Goal: Task Accomplishment & Management: Manage account settings

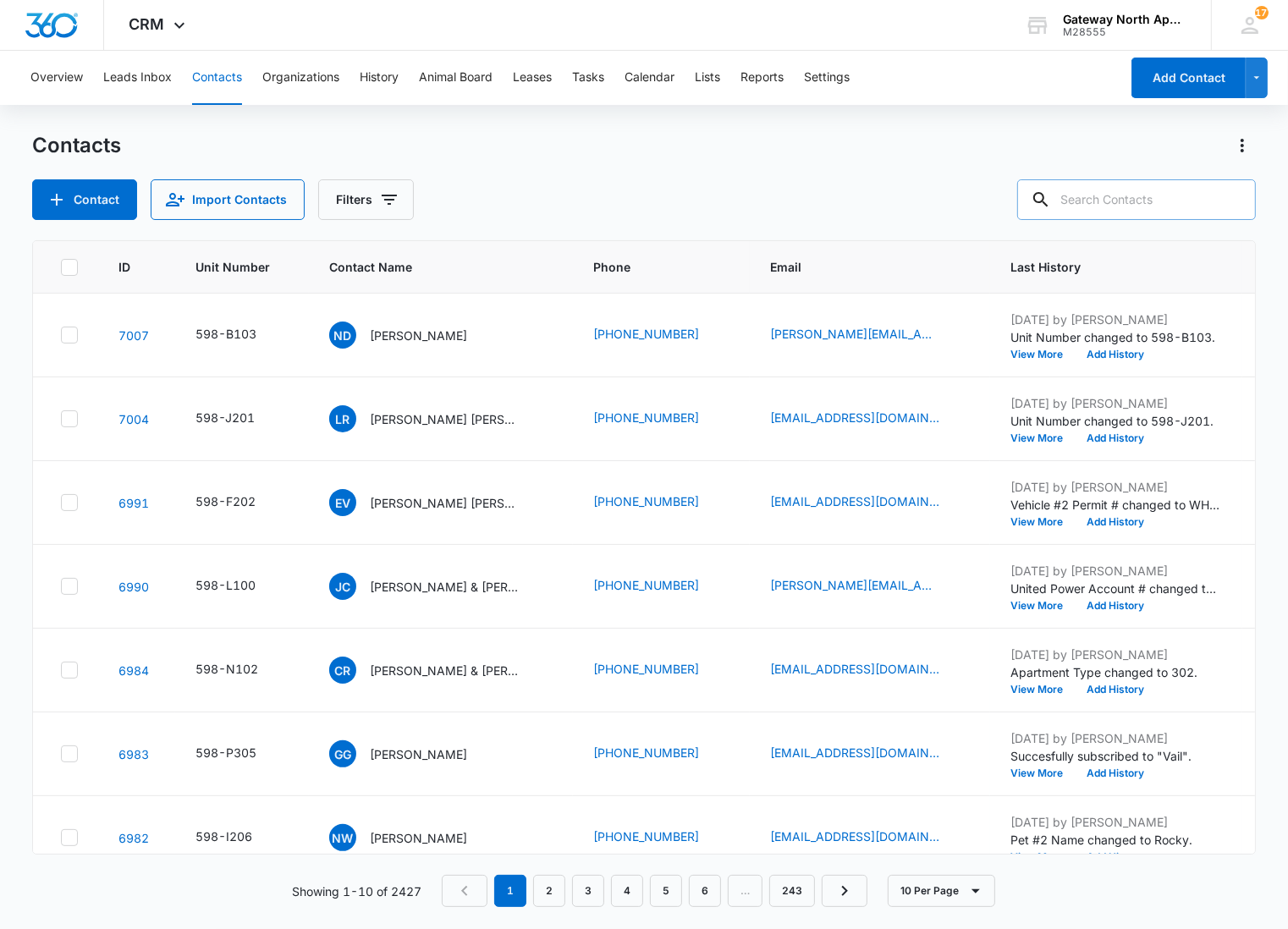
click at [1098, 198] on input "text" at bounding box center [1137, 199] width 238 height 41
type input "b120"
click at [441, 334] on p "[PERSON_NAME]" at bounding box center [418, 335] width 97 height 18
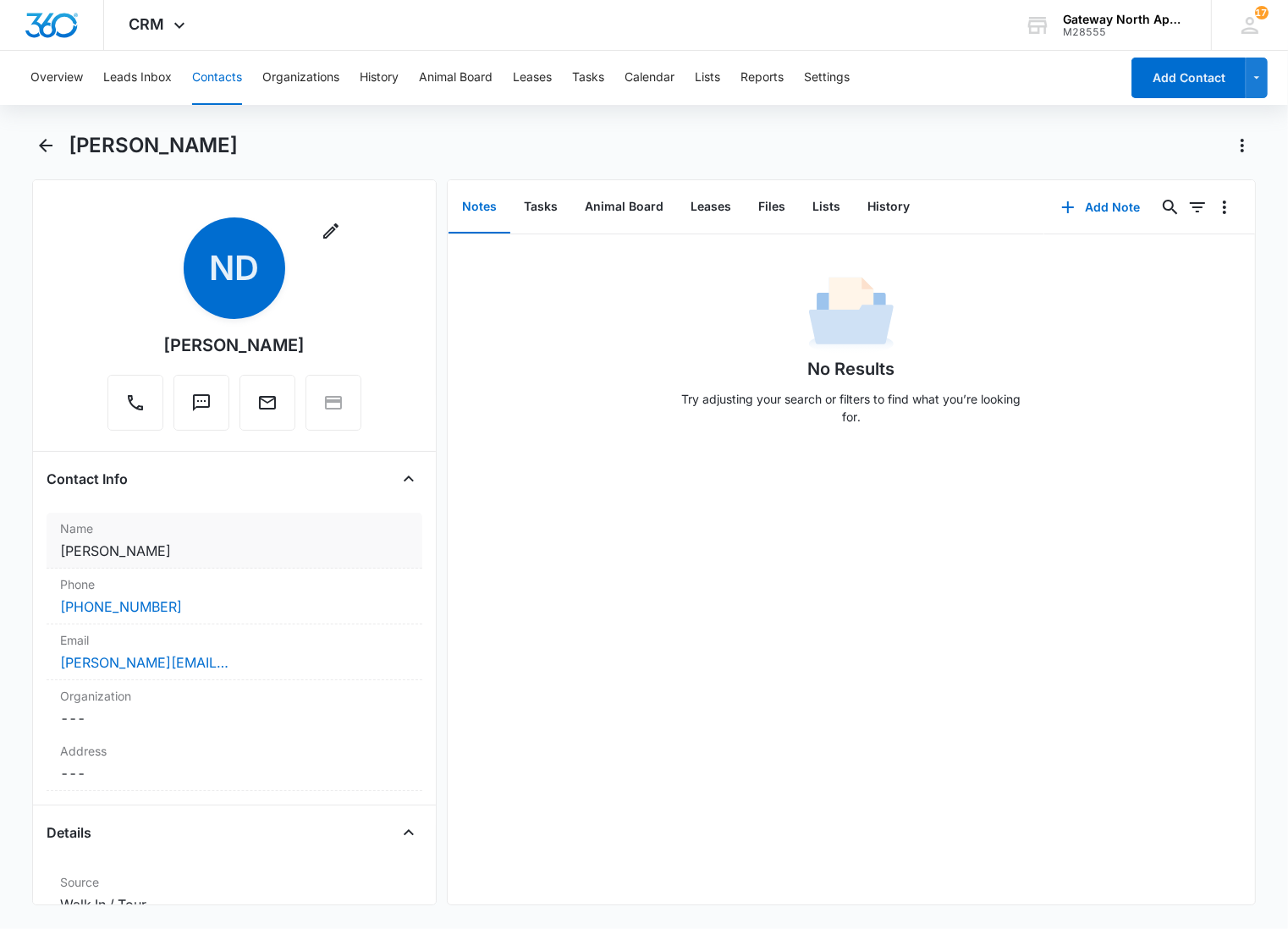
click at [267, 534] on label "Name" at bounding box center [234, 528] width 349 height 18
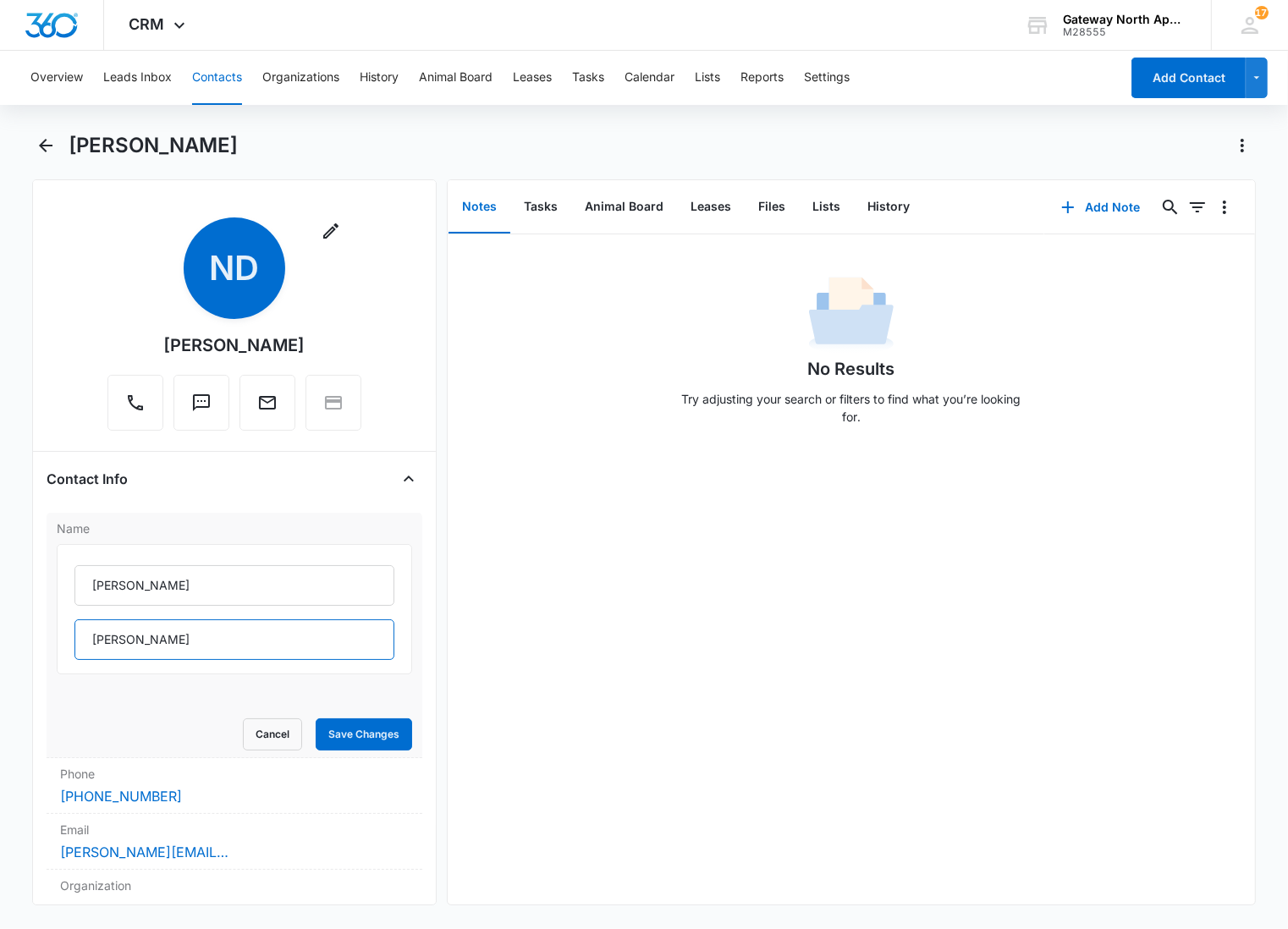
click at [199, 635] on input "[PERSON_NAME]" at bounding box center [234, 640] width 320 height 41
type input "[PERSON_NAME] & [PERSON_NAME]"
click at [315, 719] on button "Save Changes" at bounding box center [363, 734] width 96 height 32
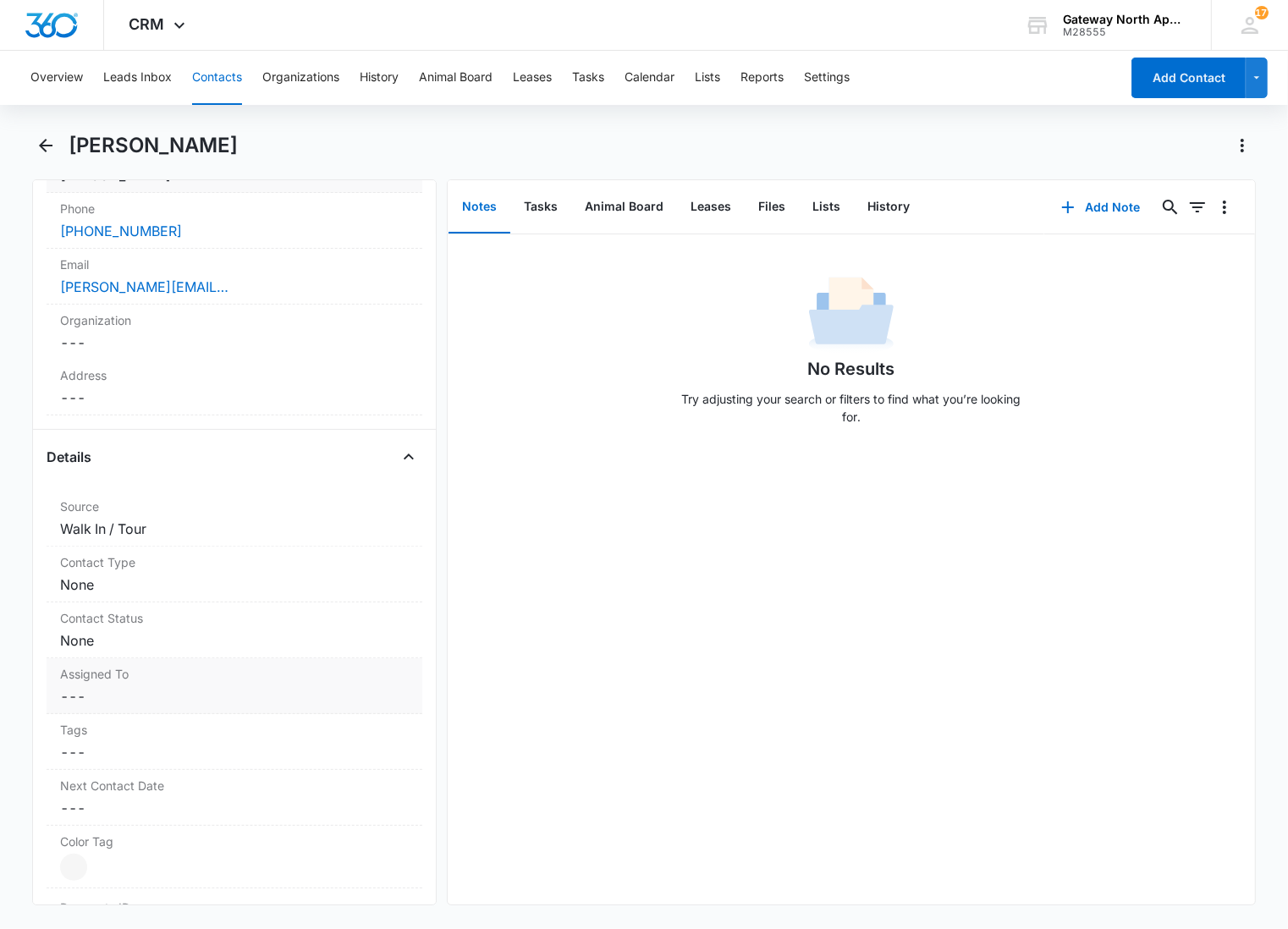
scroll to position [363, 0]
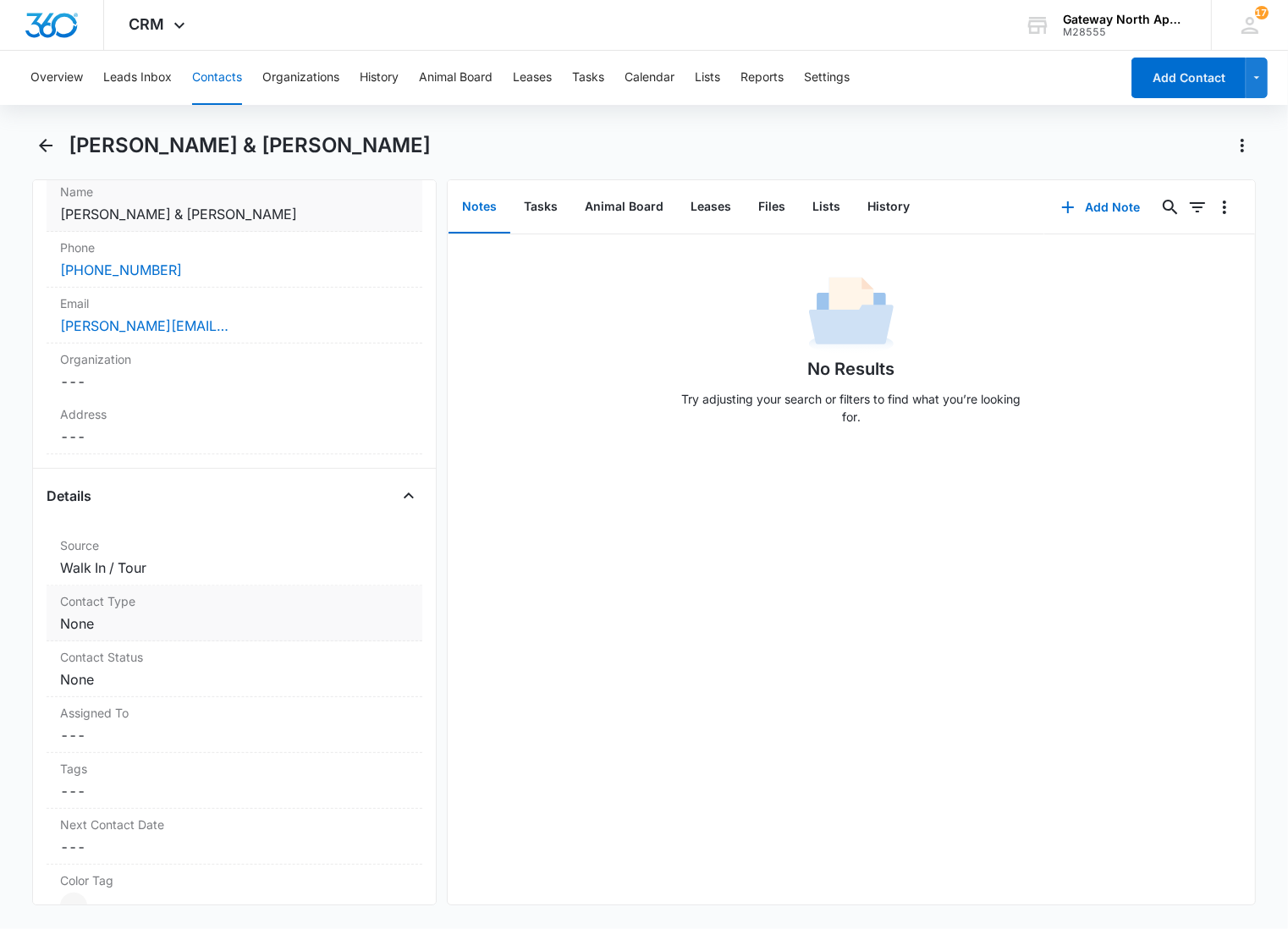
click at [192, 614] on dd "Cancel Save Changes None" at bounding box center [234, 624] width 349 height 20
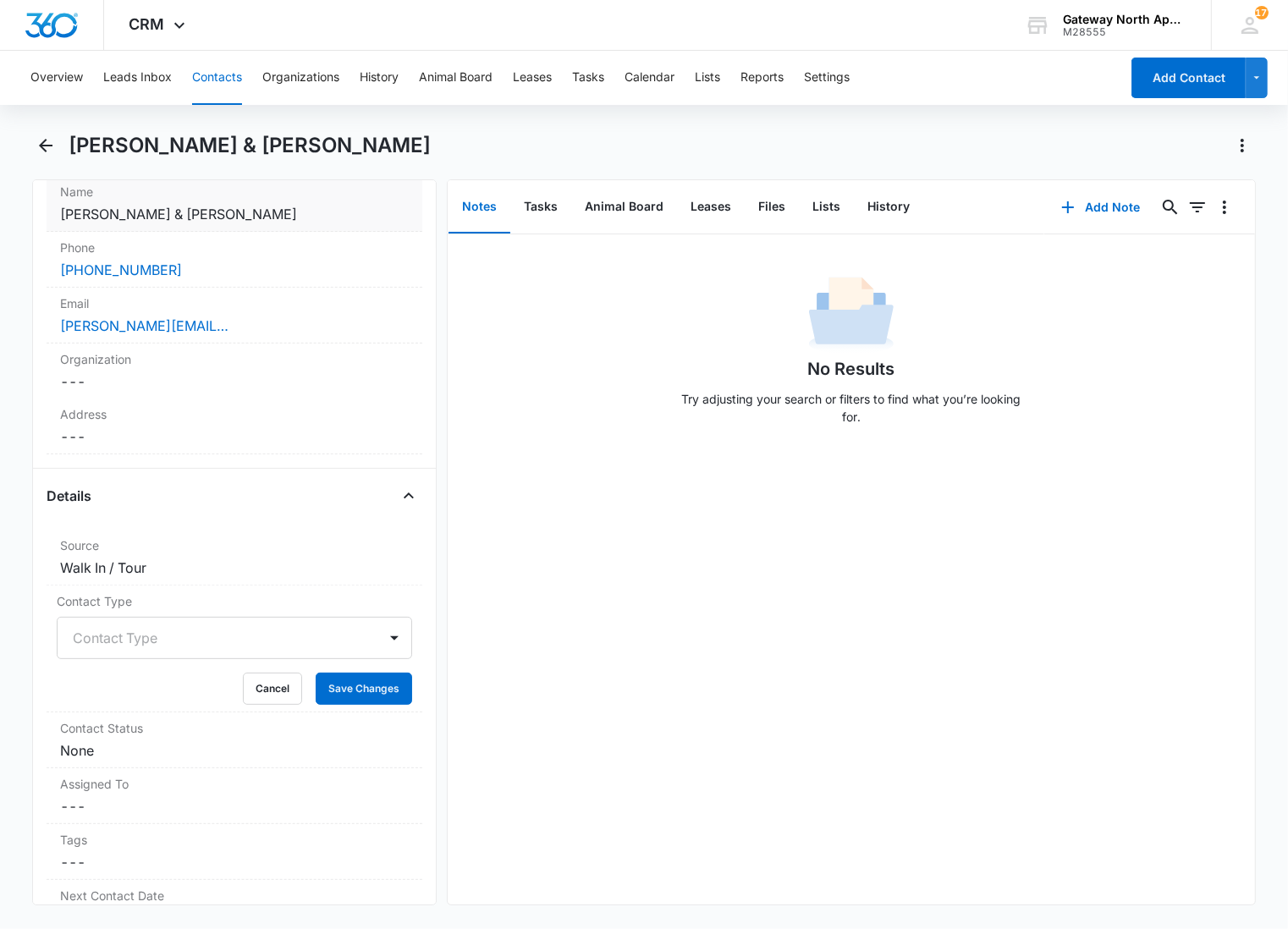
click at [159, 626] on div at bounding box center [214, 638] width 283 height 24
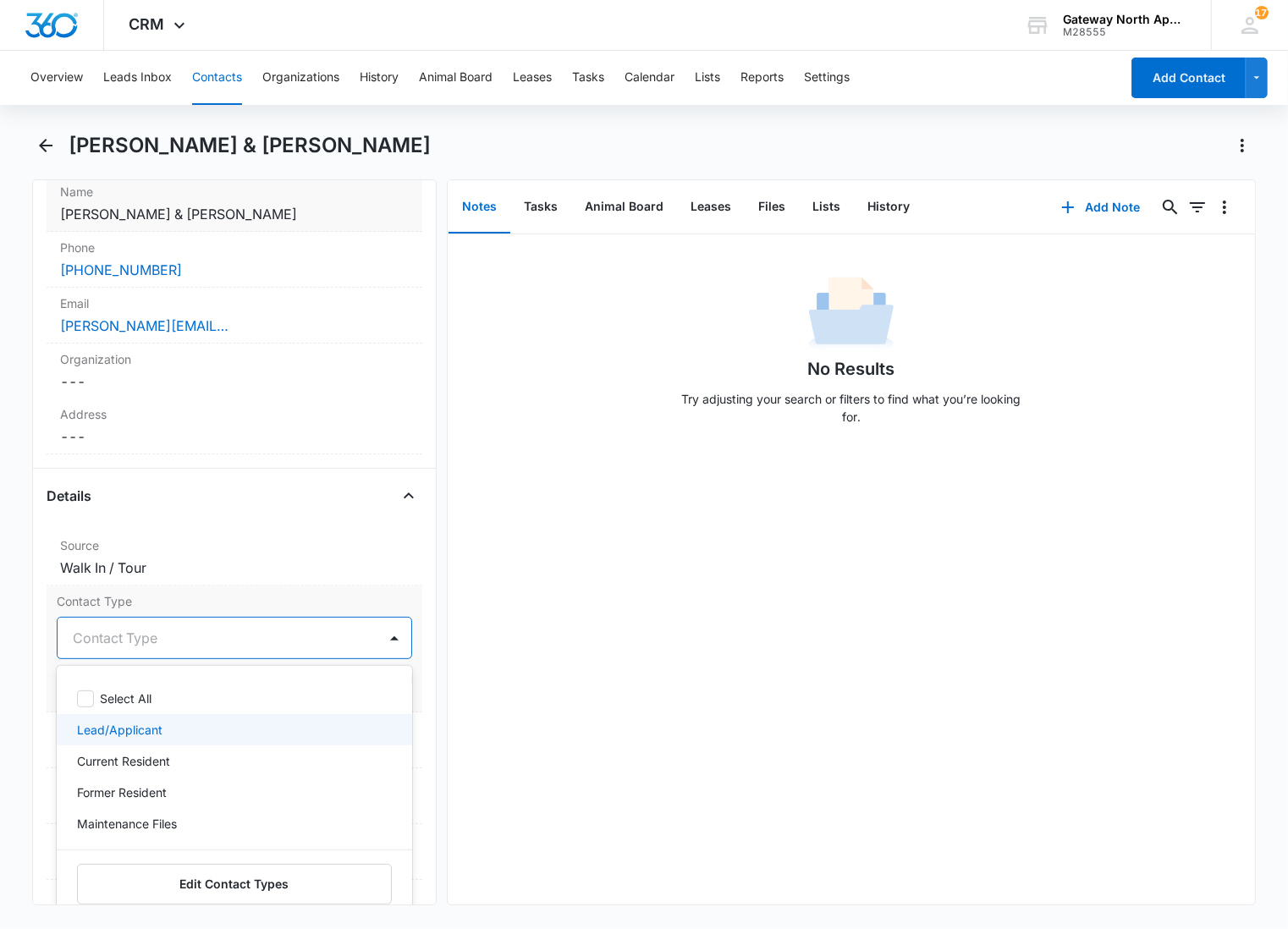
click at [137, 721] on p "Lead/Applicant" at bounding box center [120, 731] width 85 height 18
click at [204, 626] on div at bounding box center [270, 638] width 171 height 24
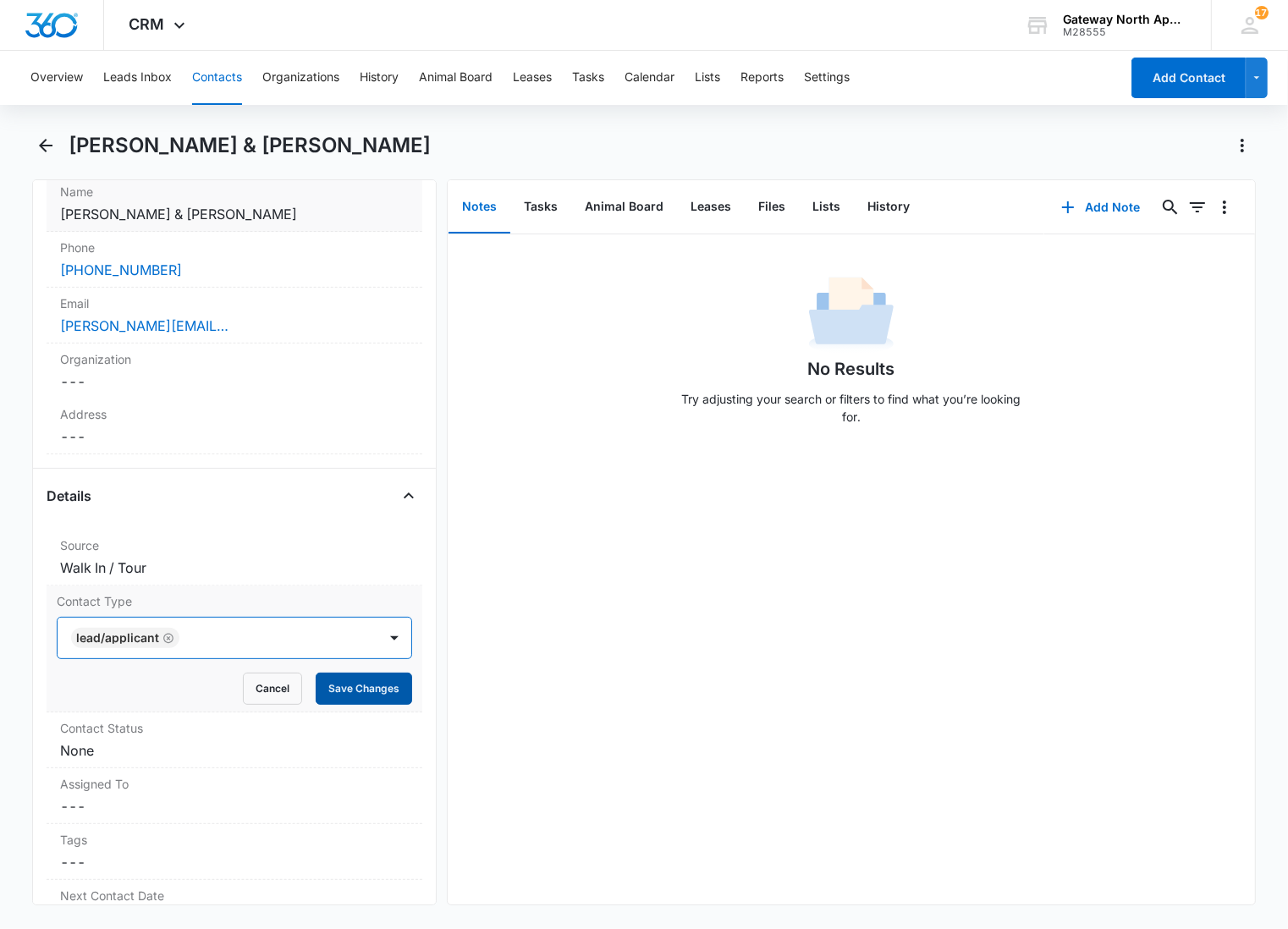
click at [349, 673] on button "Save Changes" at bounding box center [363, 688] width 96 height 32
click at [268, 740] on dd "Cancel Save Changes None" at bounding box center [234, 750] width 349 height 20
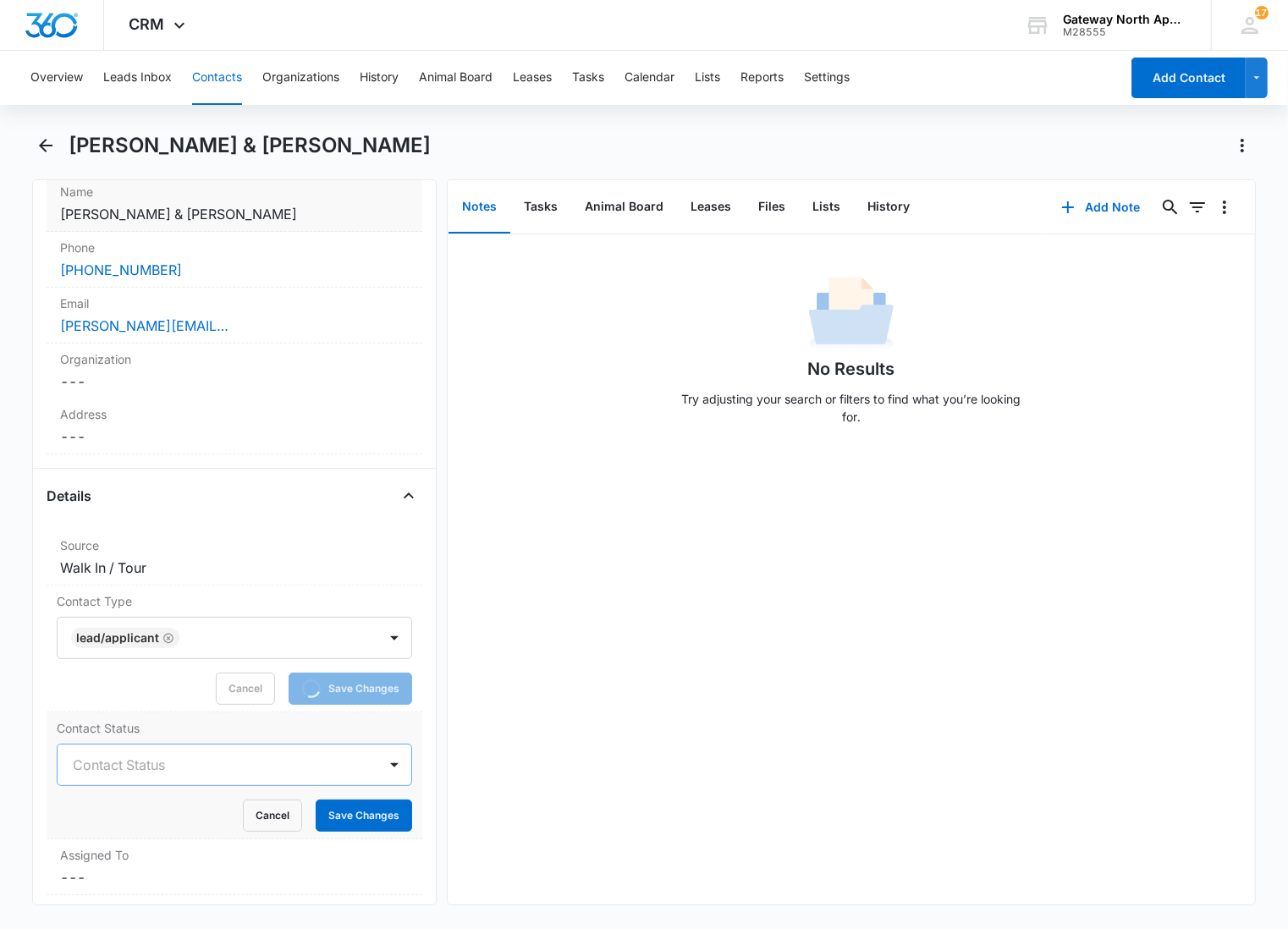
click at [199, 753] on div at bounding box center [214, 765] width 283 height 24
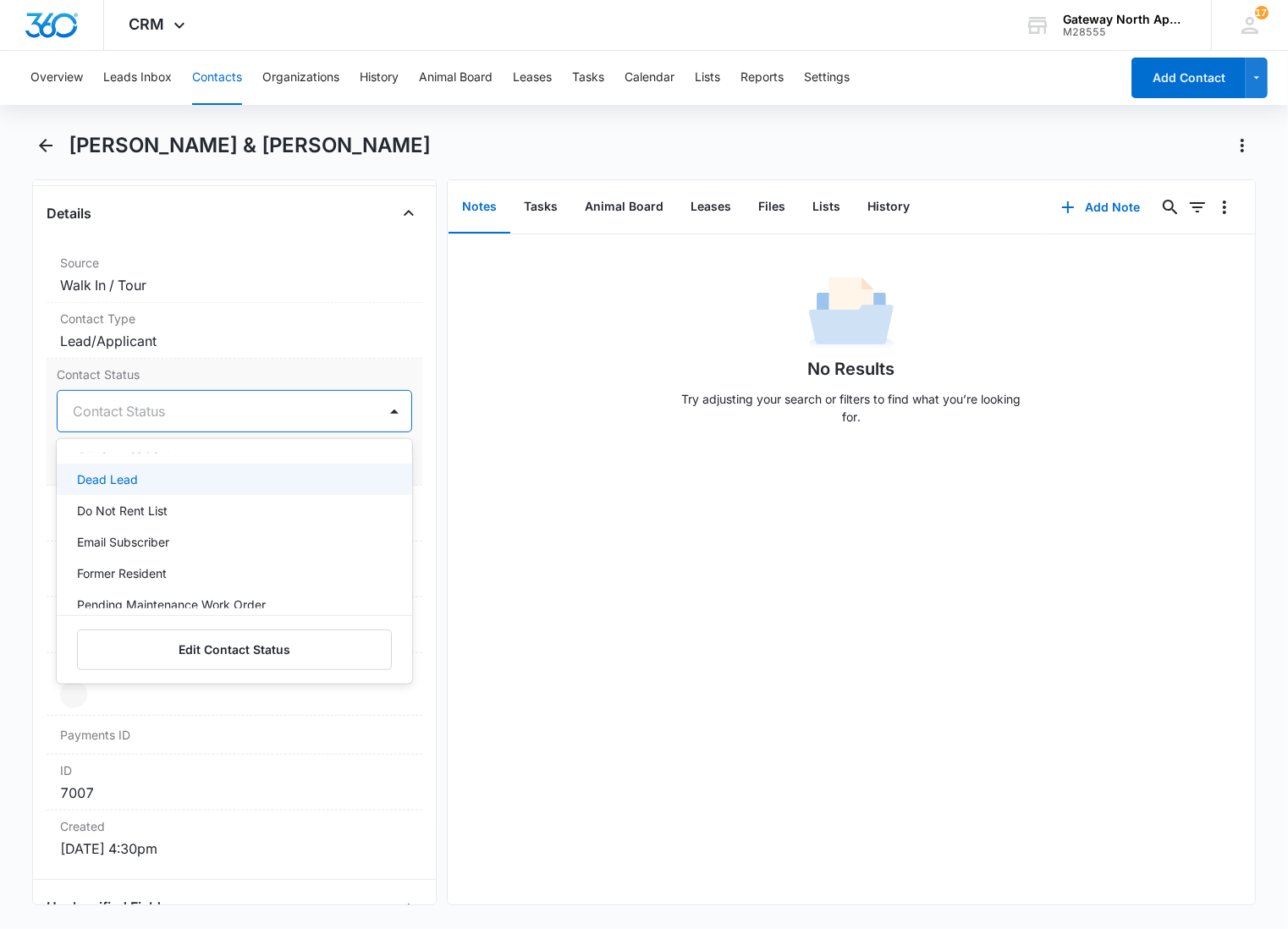
scroll to position [164, 0]
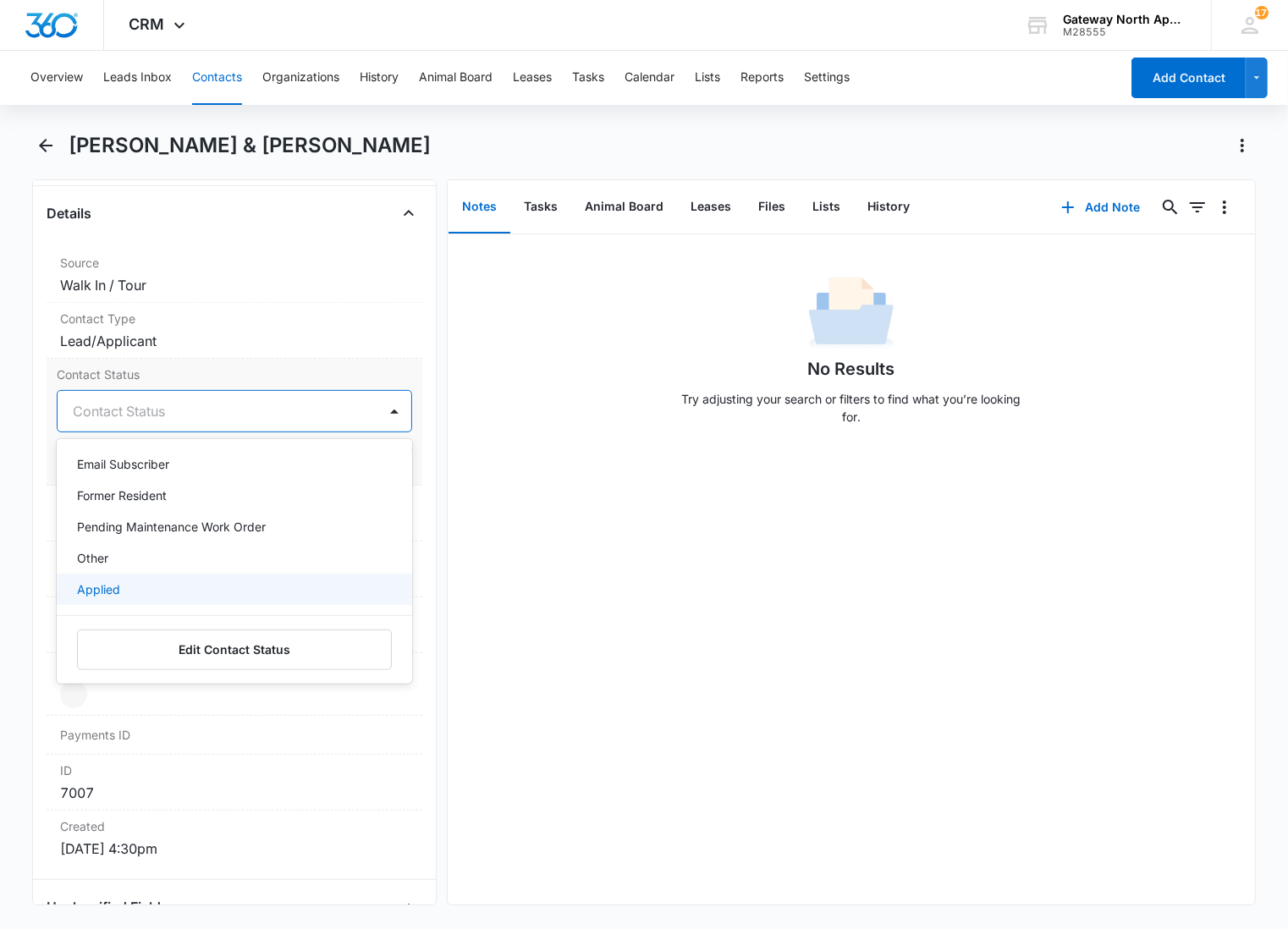
click at [152, 581] on div "Applied" at bounding box center [233, 590] width 312 height 18
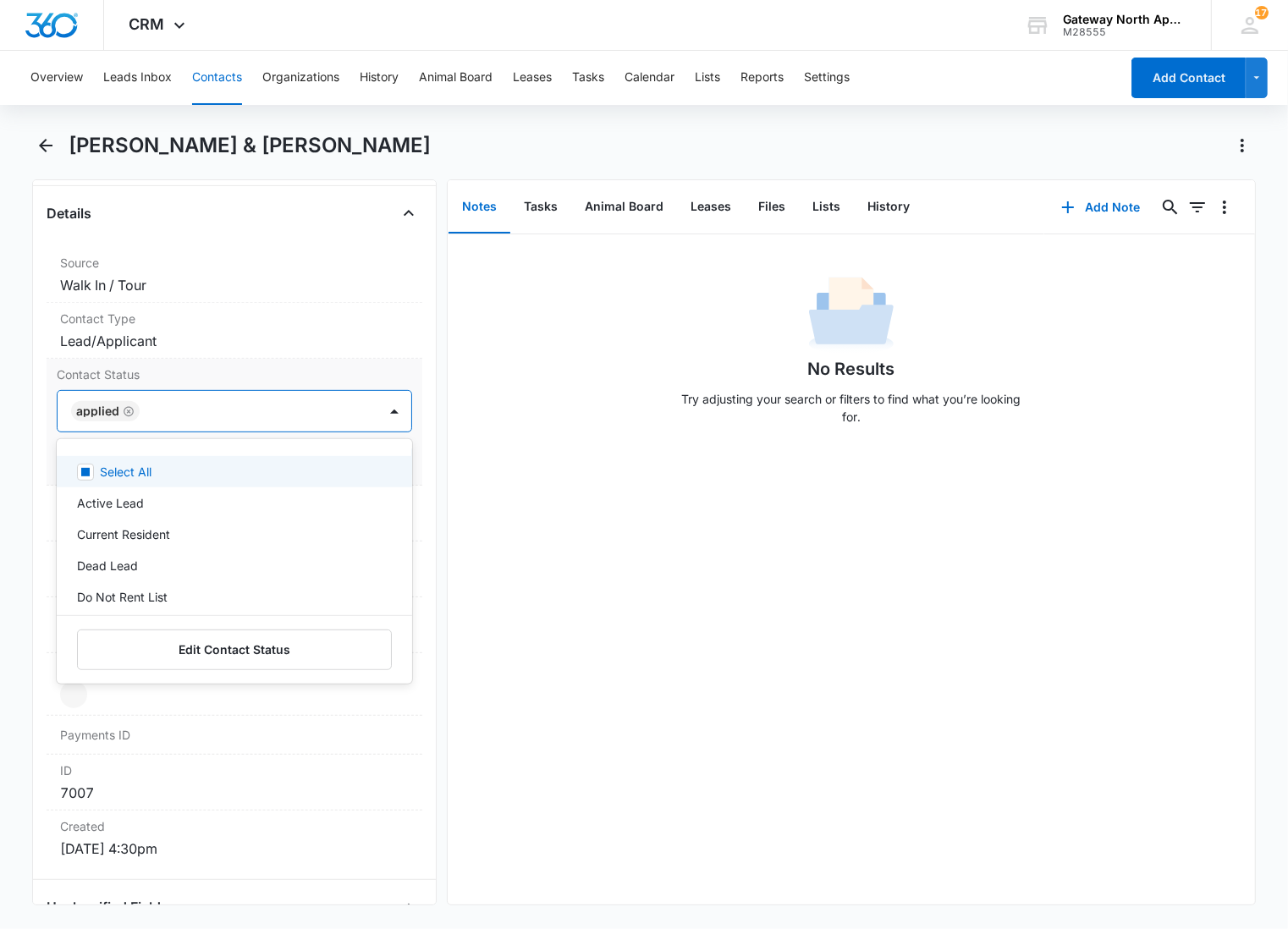
click at [240, 400] on div at bounding box center [250, 411] width 211 height 24
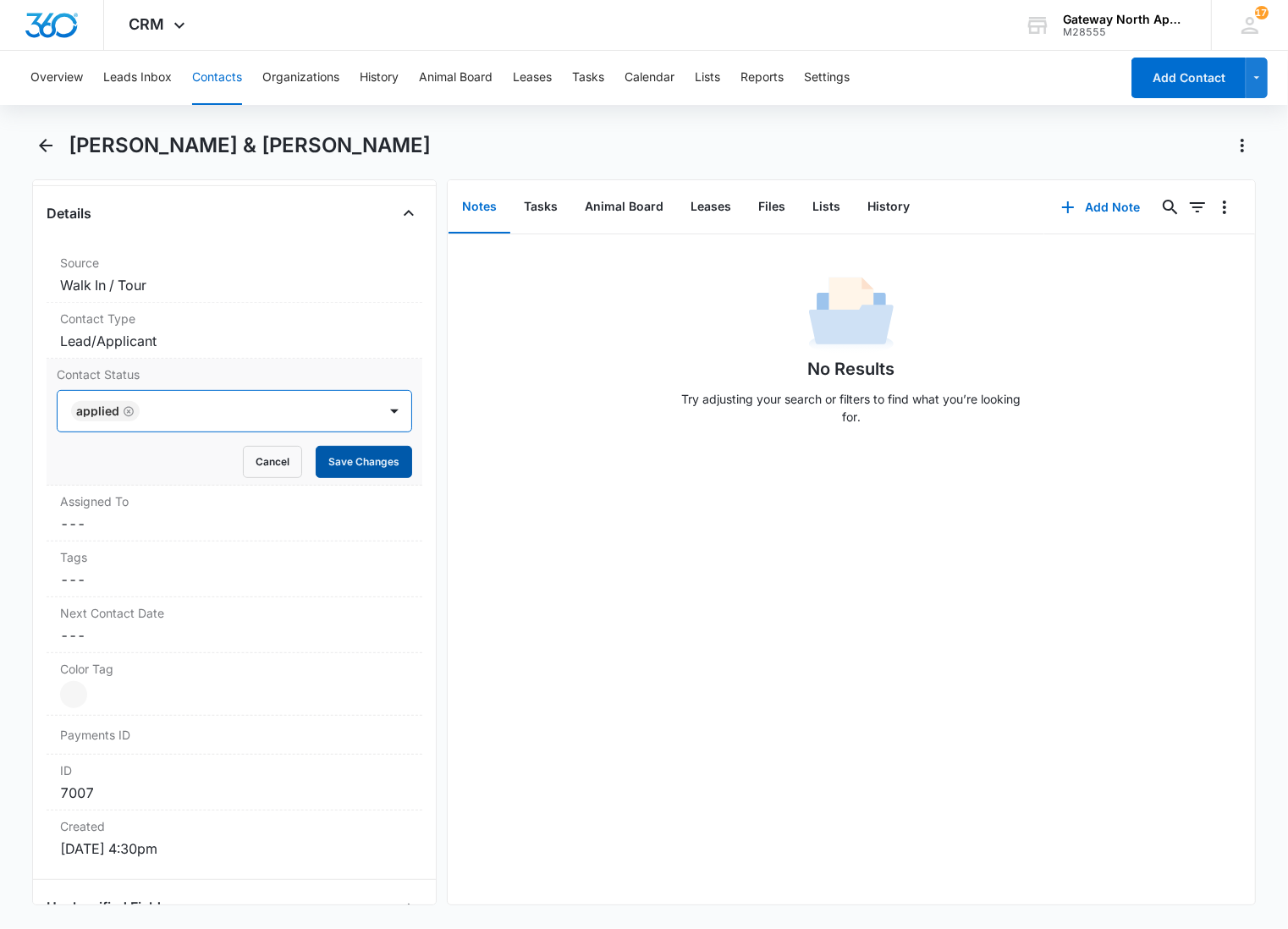
click at [322, 446] on button "Save Changes" at bounding box center [363, 461] width 96 height 32
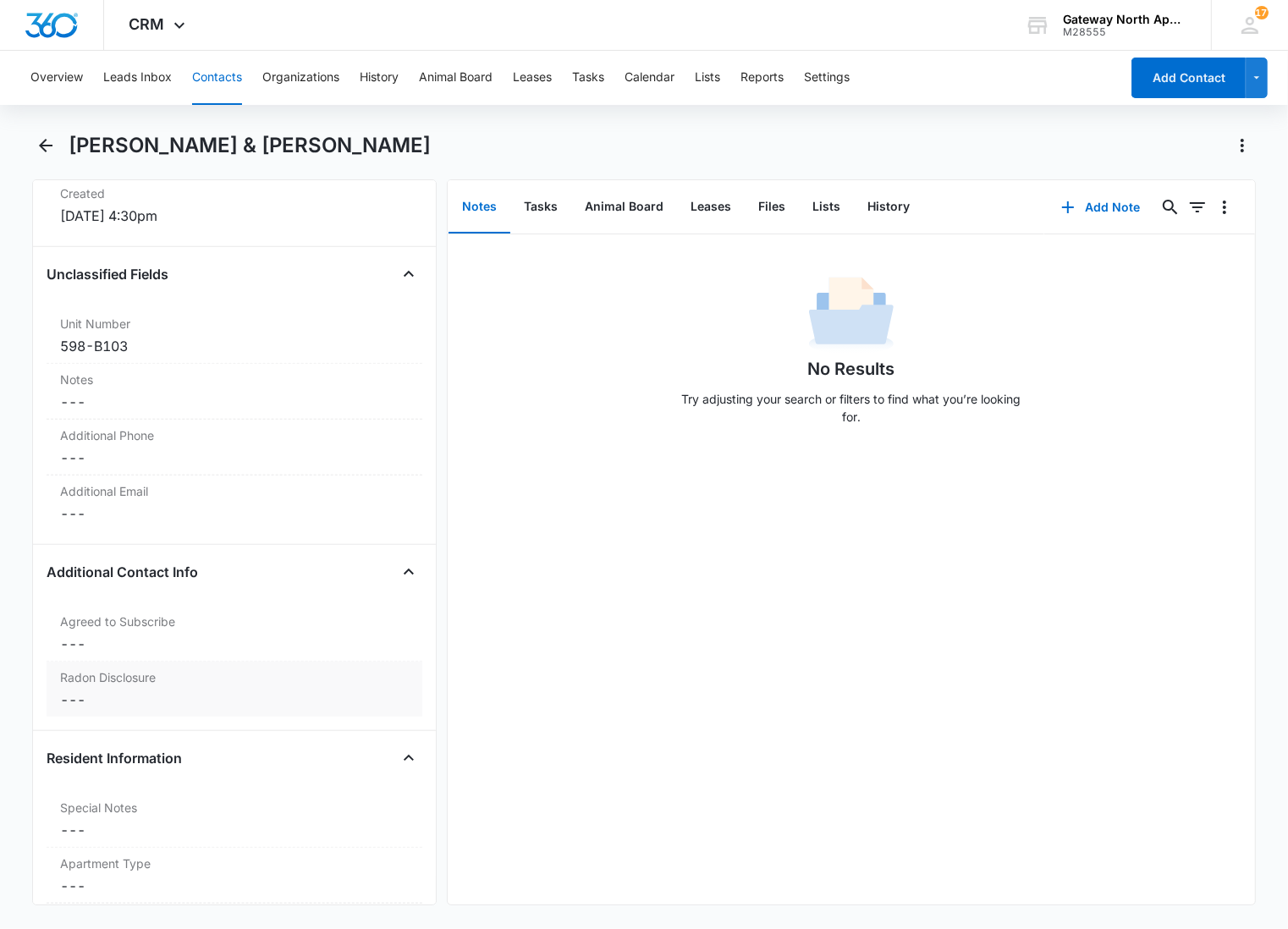
scroll to position [1233, 0]
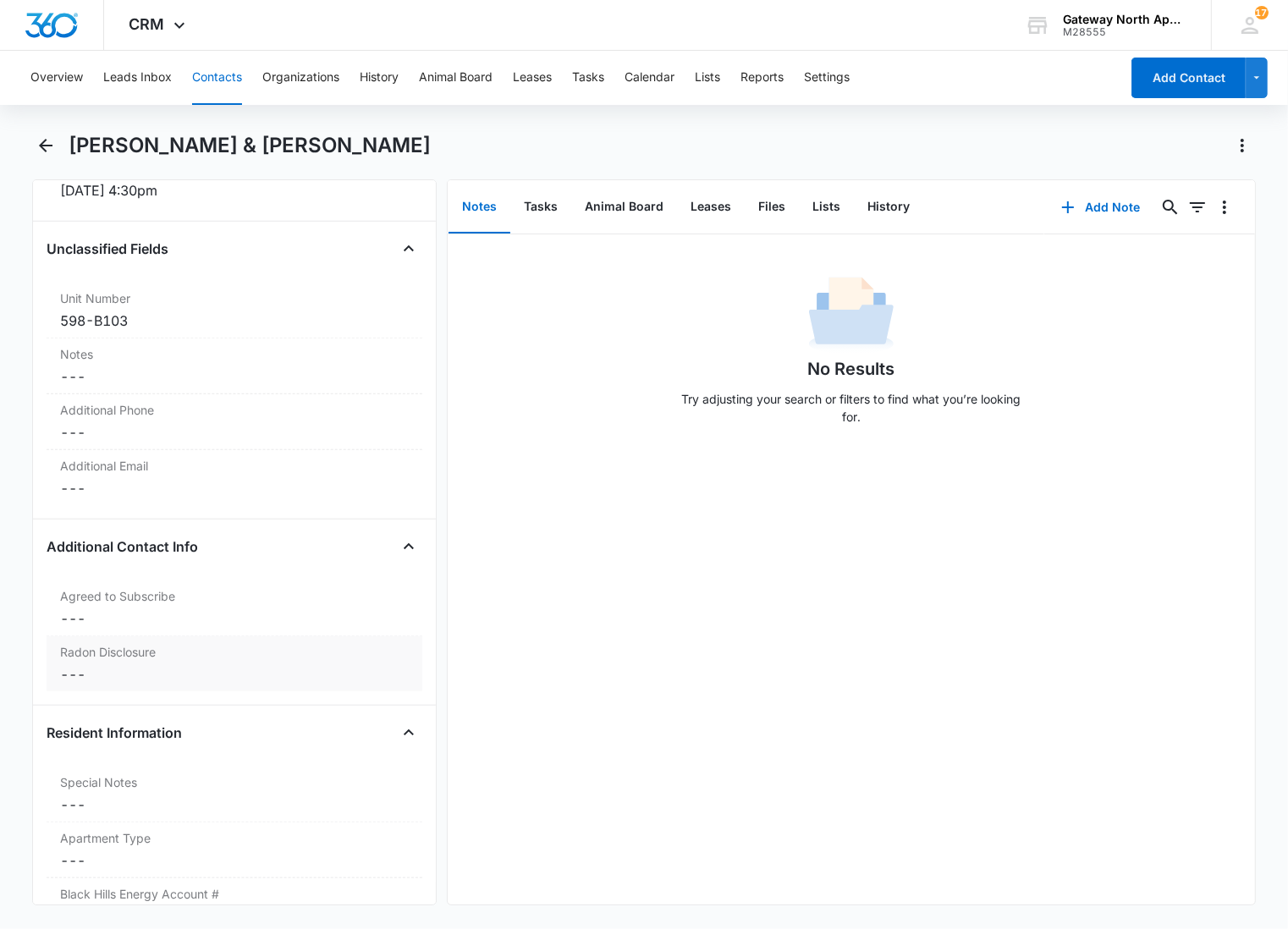
click at [140, 644] on label "Radon Disclosure" at bounding box center [234, 653] width 349 height 18
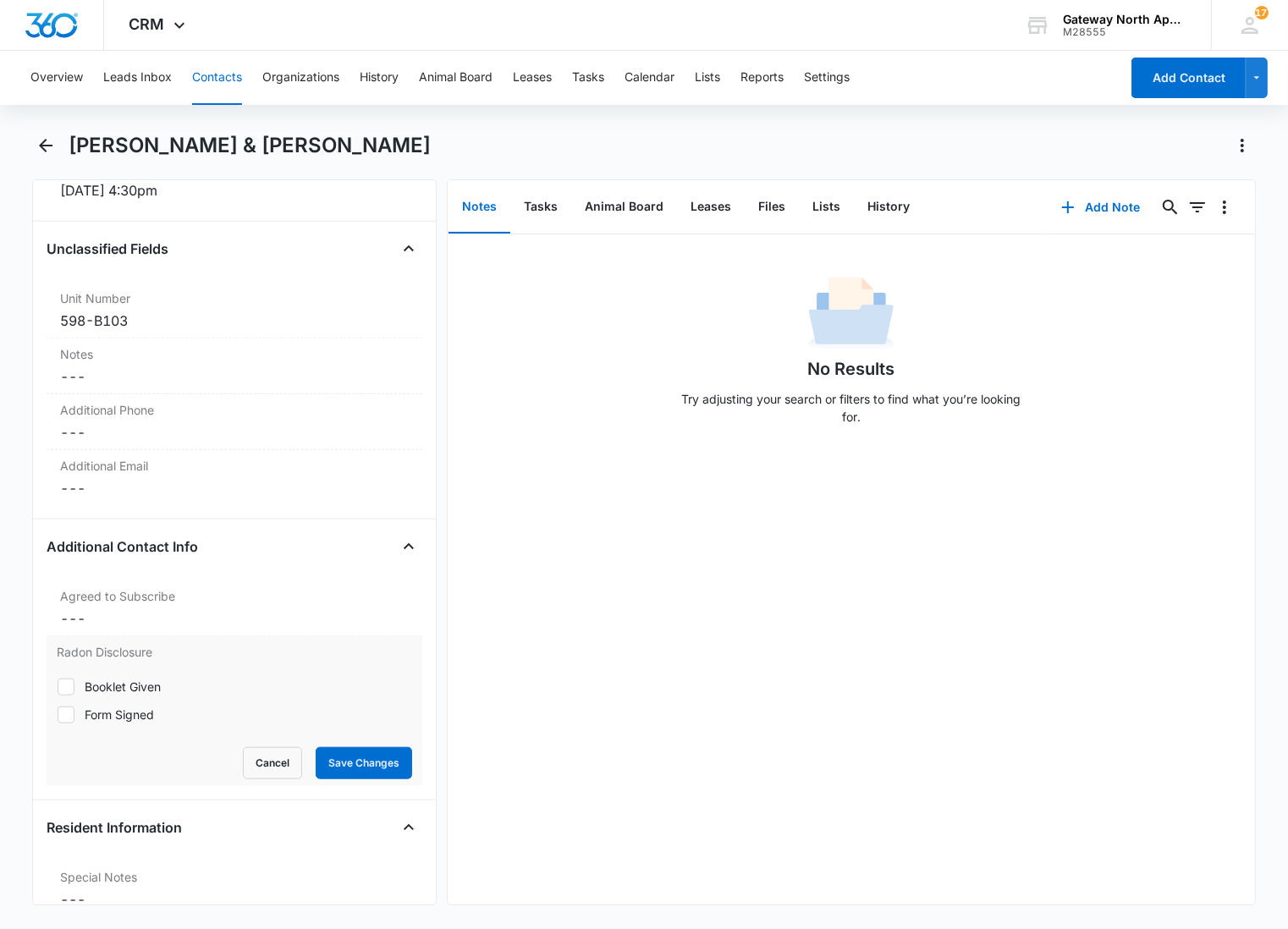
click at [109, 706] on div "Form Signed" at bounding box center [119, 715] width 70 height 18
click at [58, 714] on input "Form Signed" at bounding box center [57, 714] width 1 height 1
checkbox input "true"
click at [326, 748] on button "Save Changes" at bounding box center [363, 763] width 96 height 32
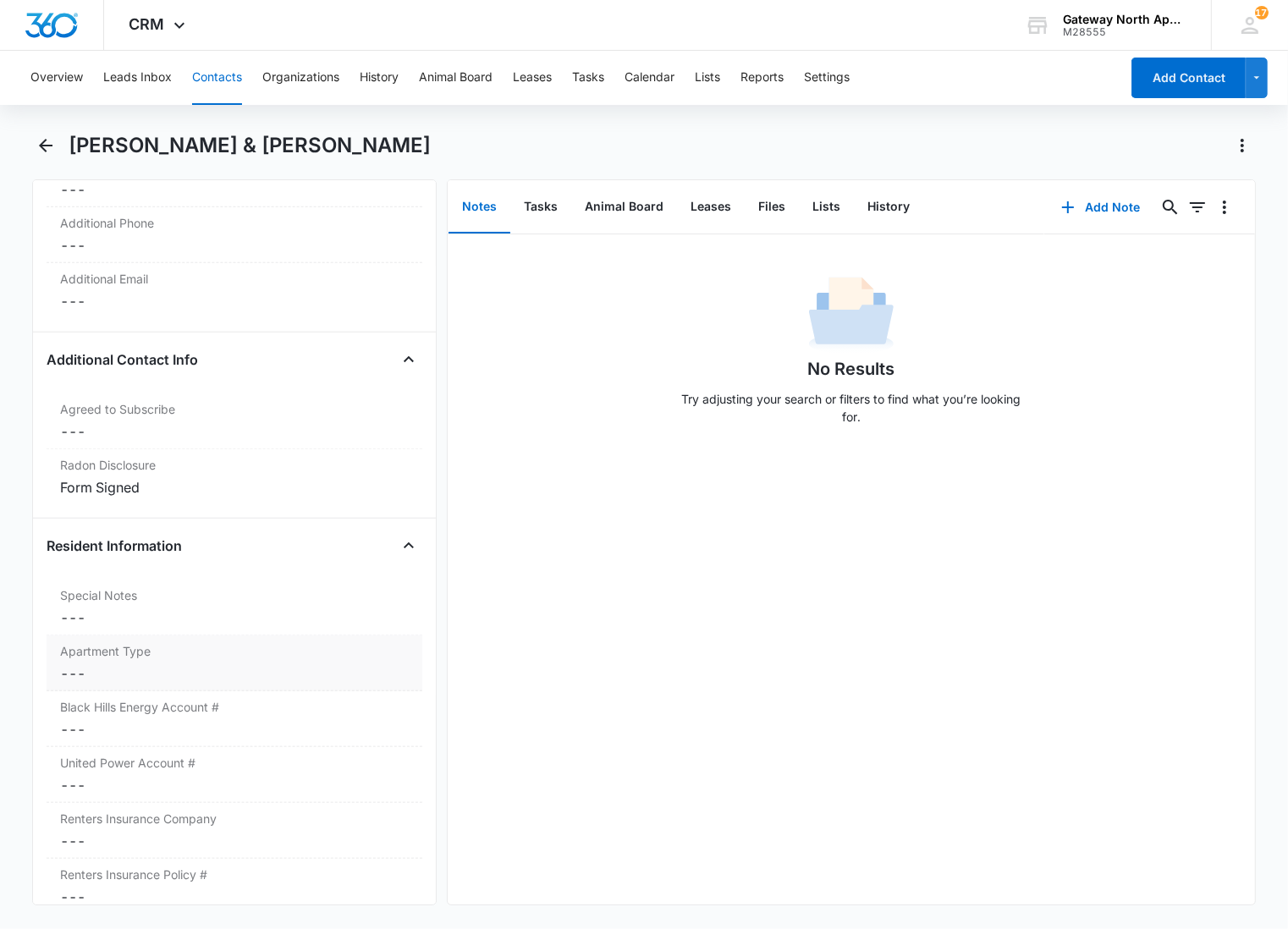
scroll to position [1420, 0]
click at [238, 661] on div "Apartment Type Cancel Save Changes ---" at bounding box center [234, 663] width 376 height 56
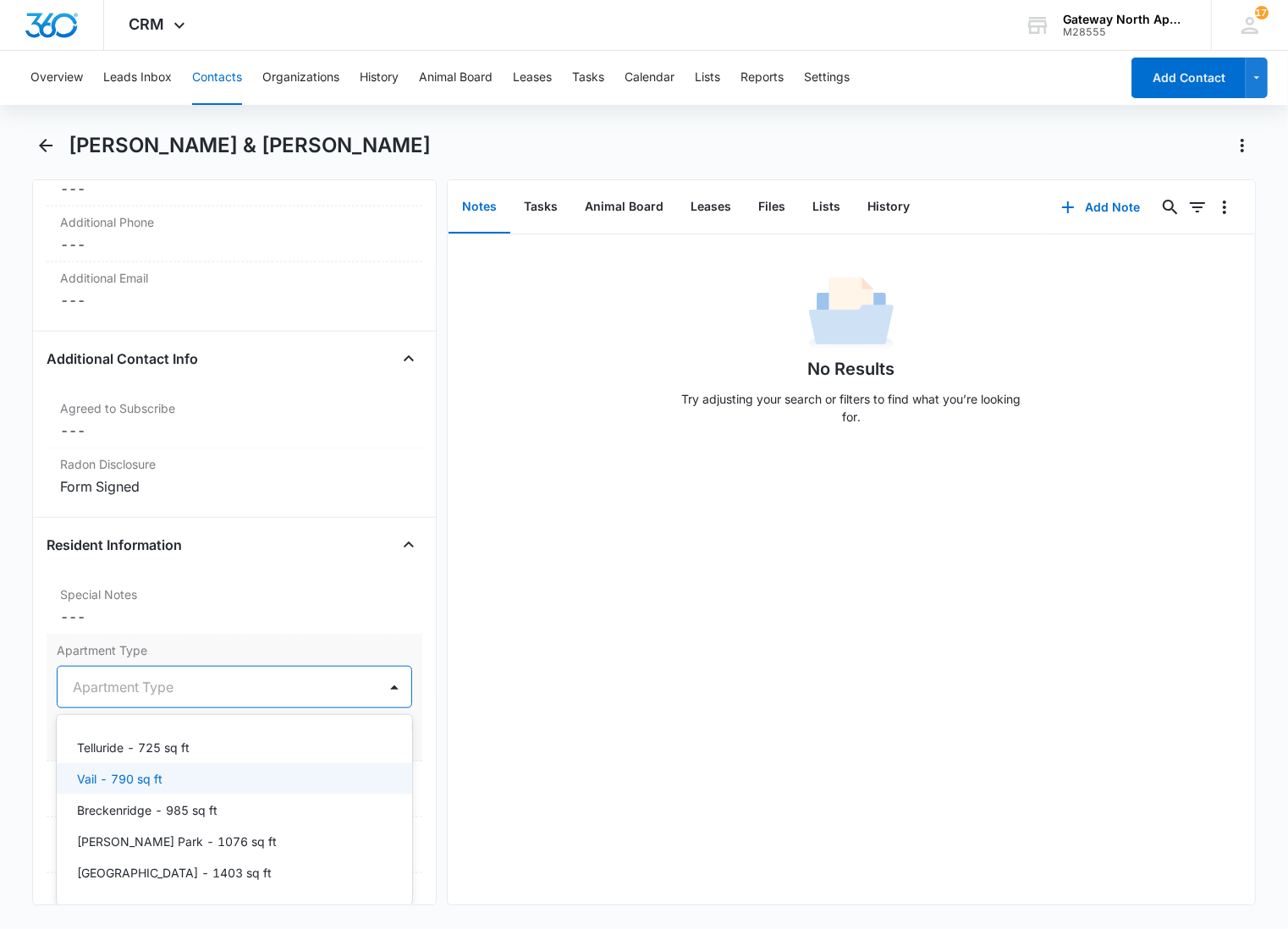
click at [133, 770] on p "Vail - 790 sq ft" at bounding box center [120, 779] width 85 height 18
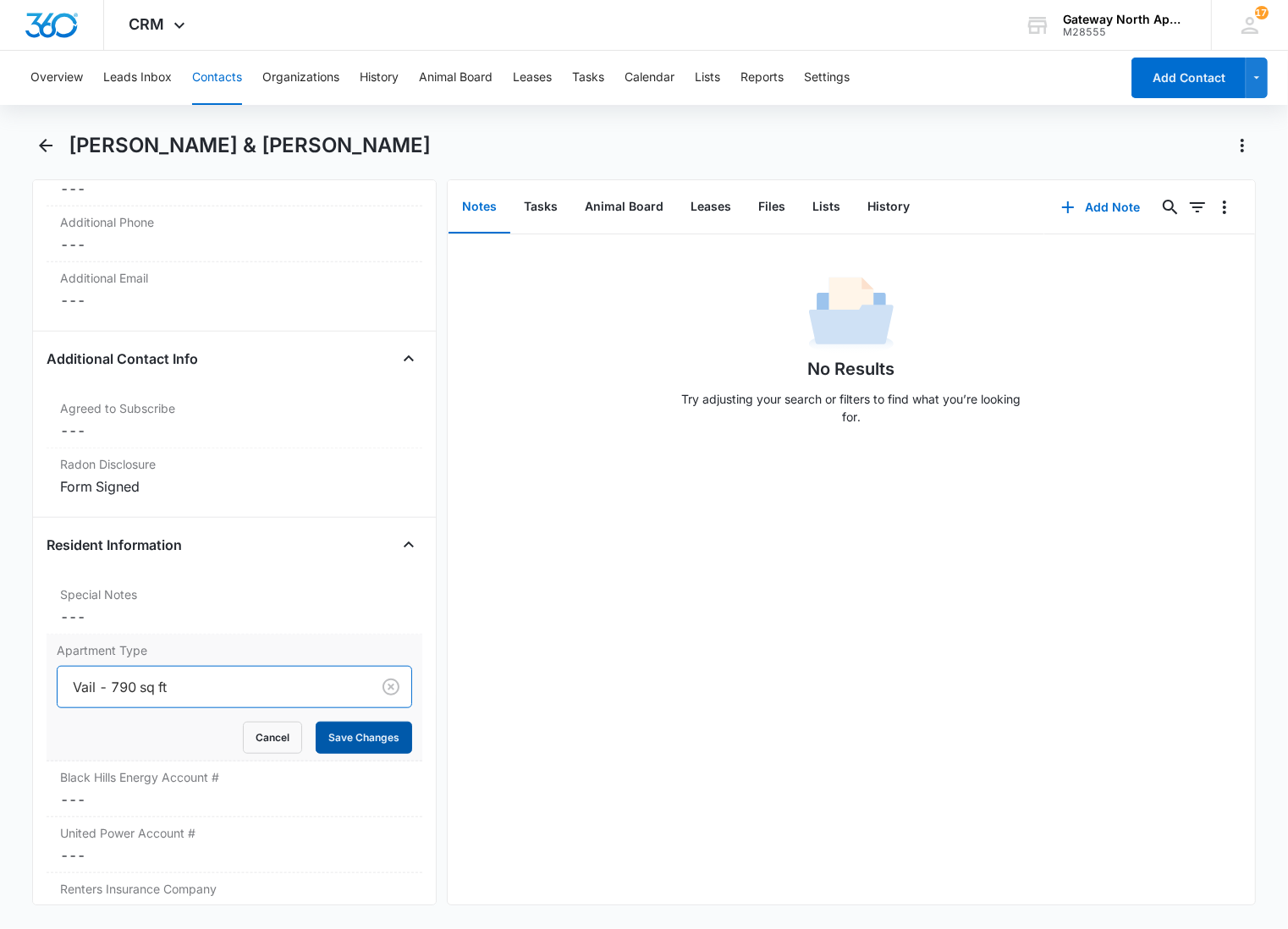
click at [324, 722] on button "Save Changes" at bounding box center [363, 738] width 96 height 32
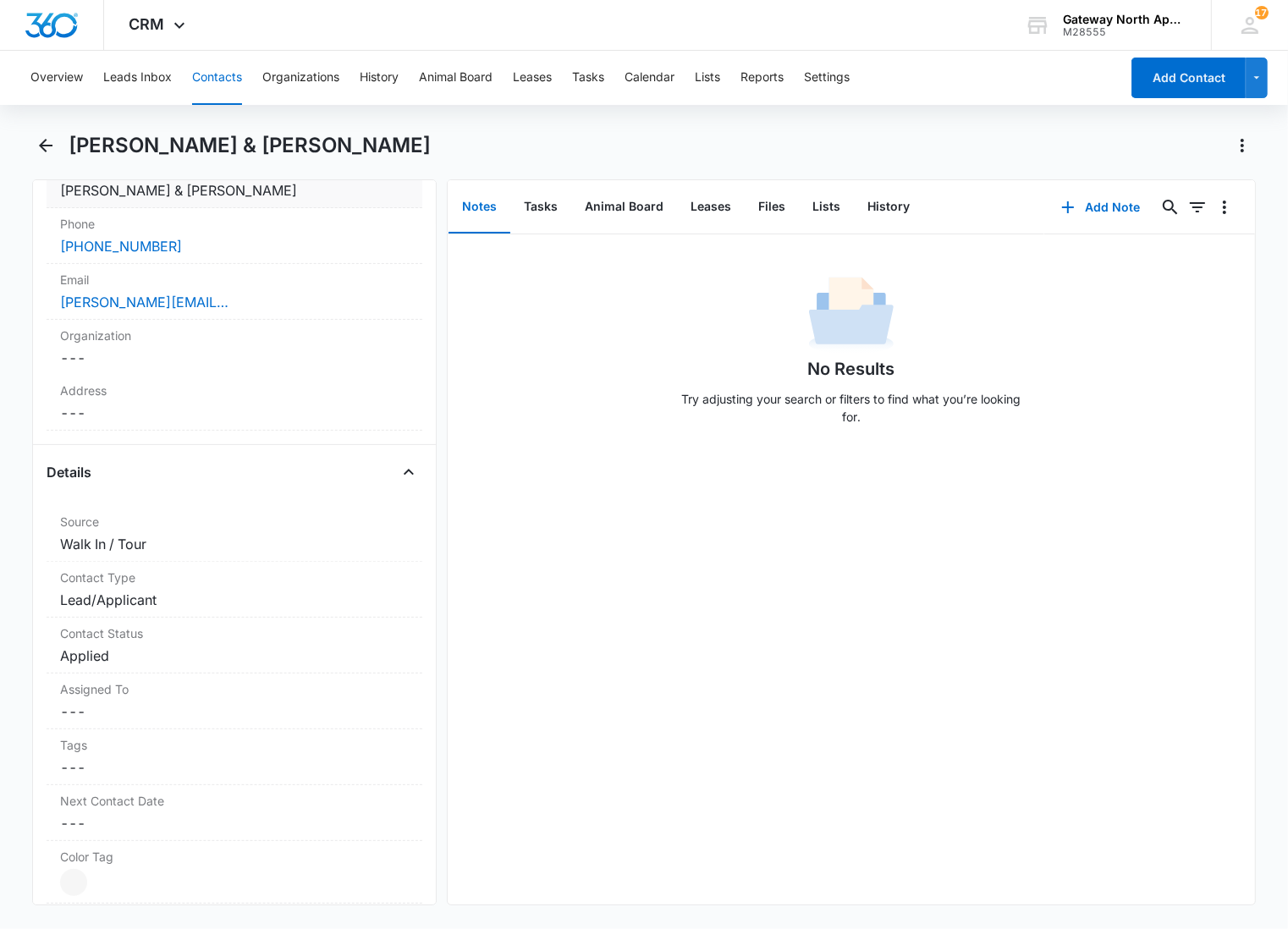
scroll to position [0, 0]
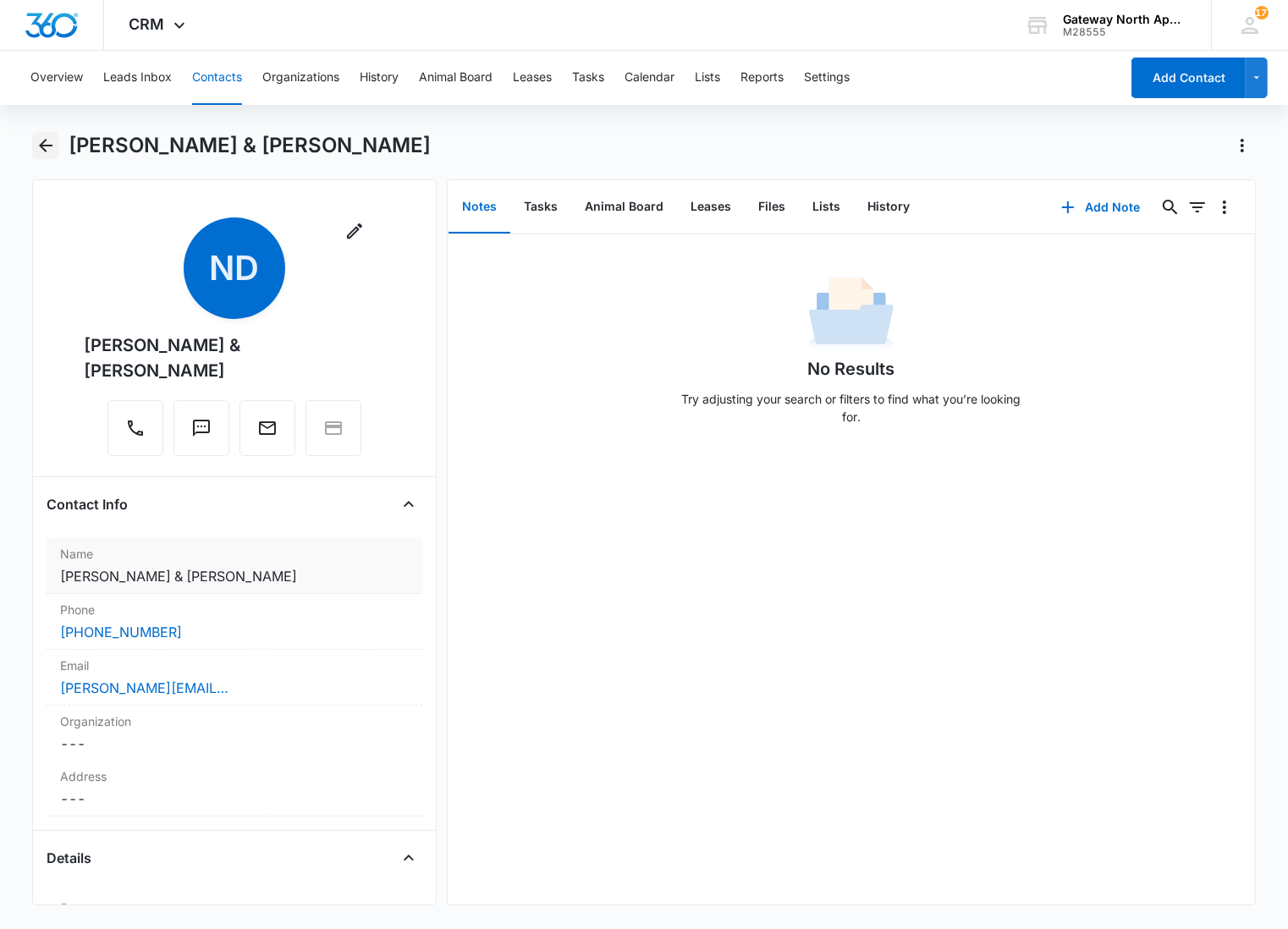
click at [45, 147] on icon "Back" at bounding box center [45, 145] width 20 height 20
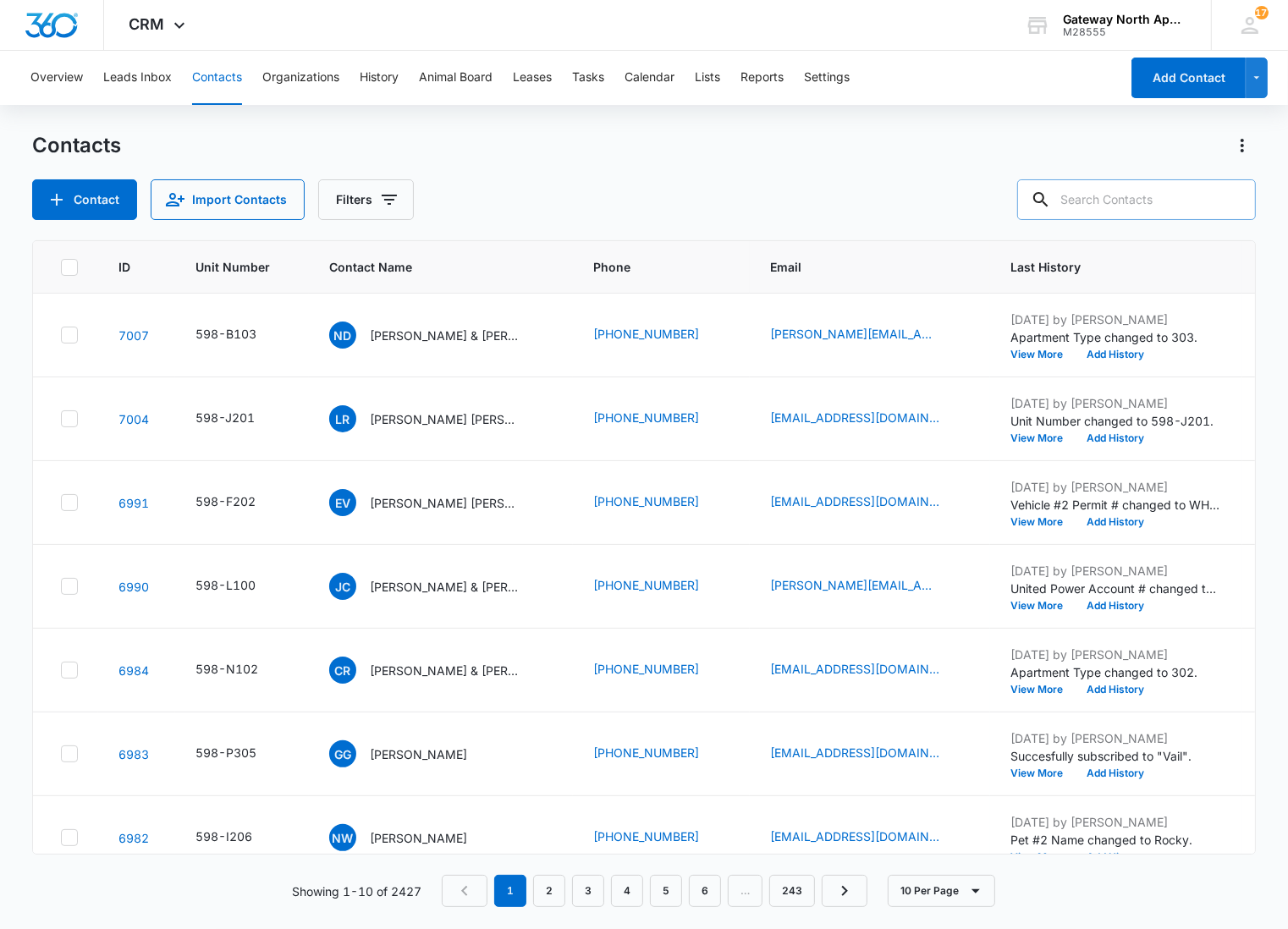
click at [1162, 195] on input "text" at bounding box center [1137, 199] width 238 height 41
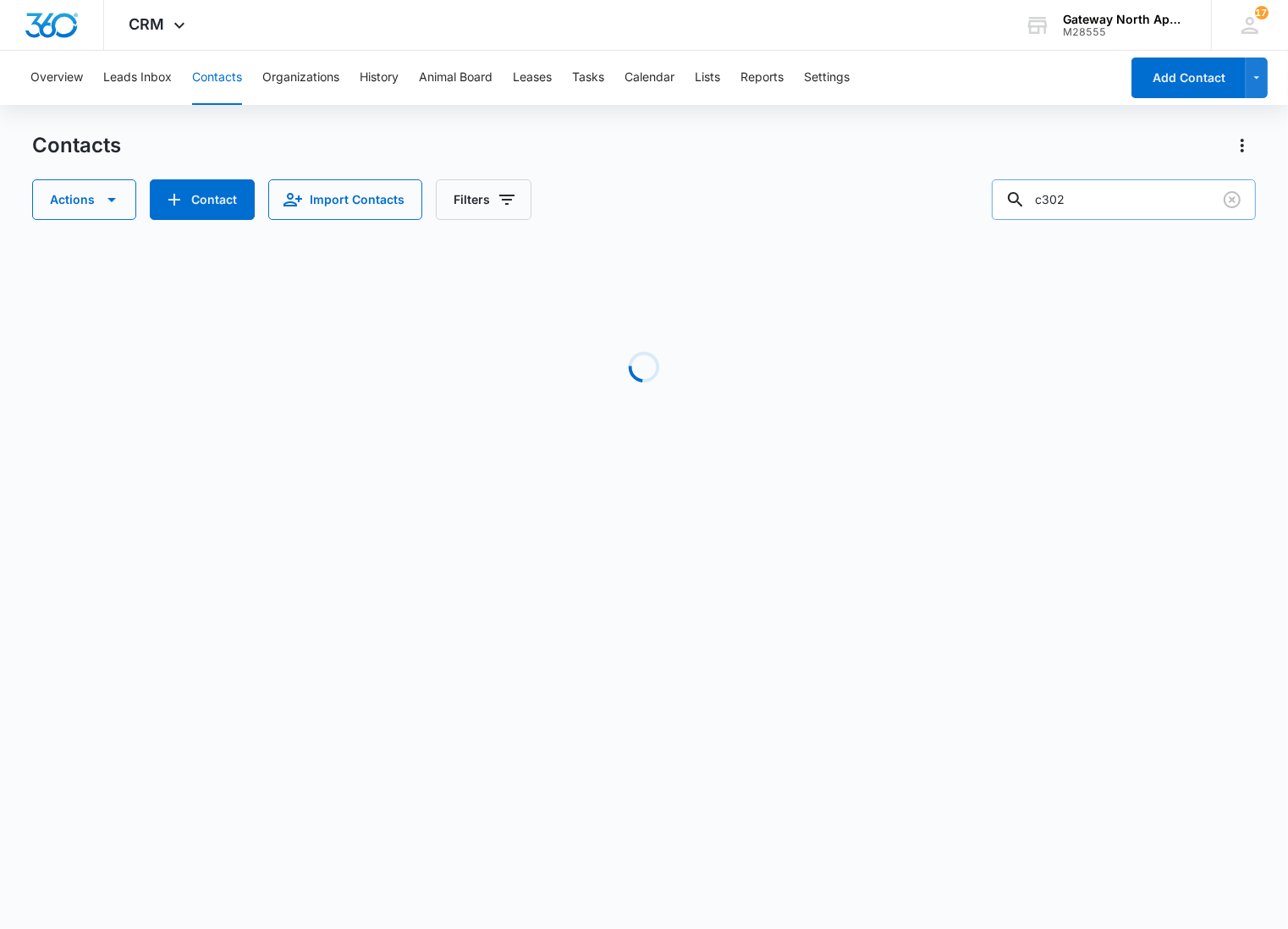
type input "c302"
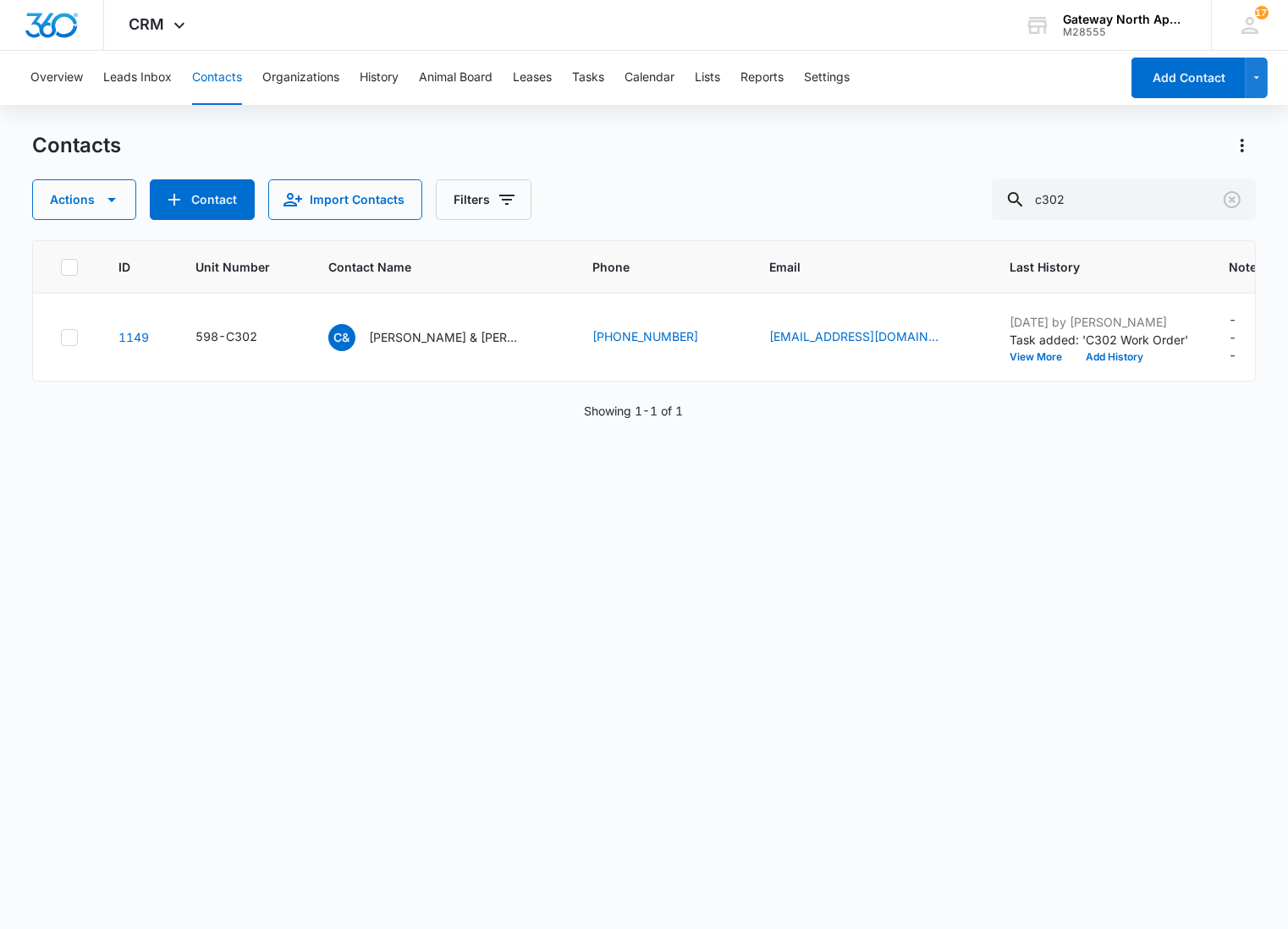
click at [1221, 544] on div "ID Unit Number Contact Name Phone Email Last History Notes Additional Phone Add…" at bounding box center [644, 574] width 1224 height 667
click at [445, 340] on p "[PERSON_NAME] & [PERSON_NAME]" at bounding box center [445, 337] width 152 height 18
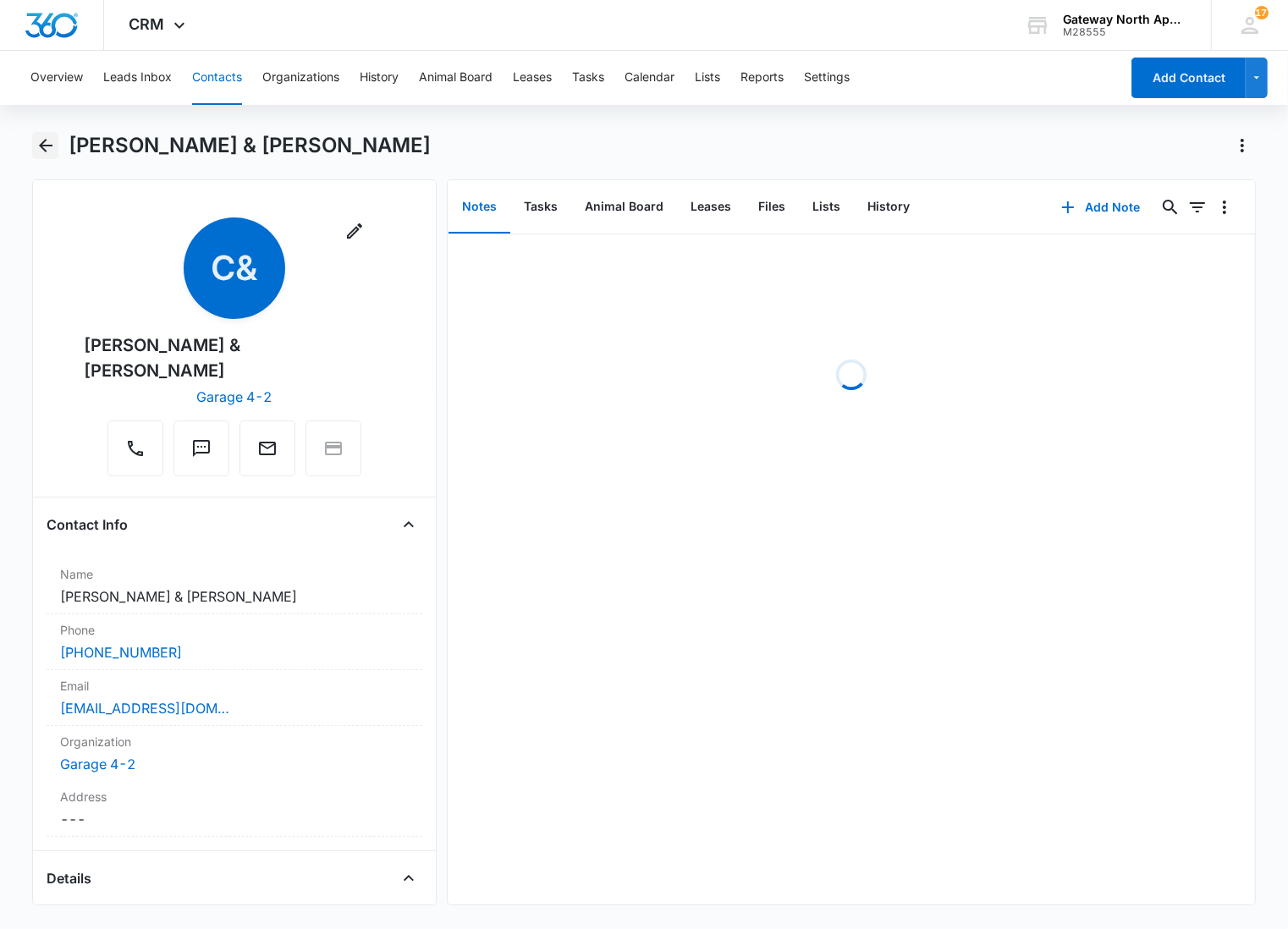
click at [38, 140] on icon "Back" at bounding box center [45, 145] width 20 height 20
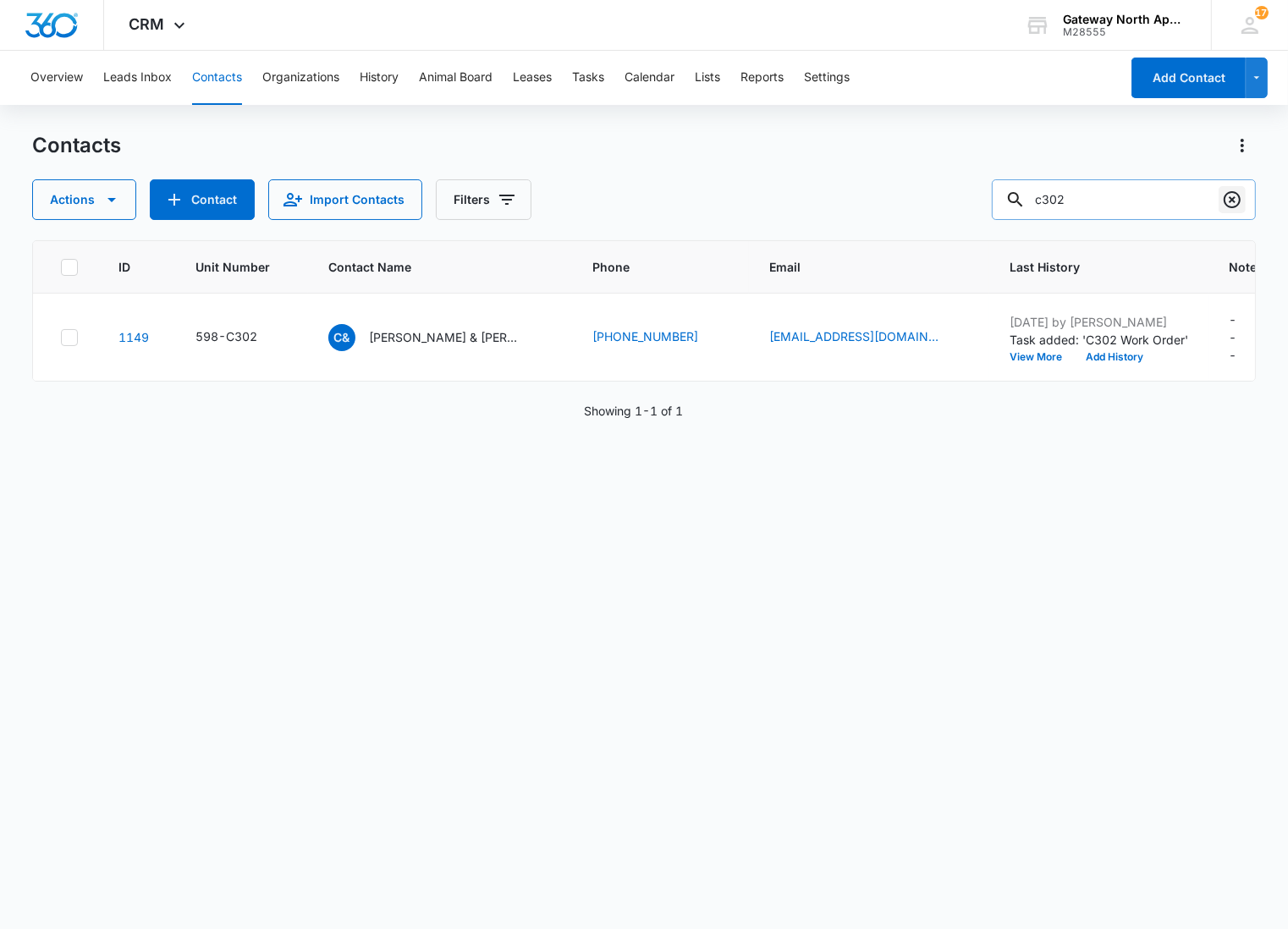
click at [1220, 193] on button "Clear" at bounding box center [1233, 199] width 27 height 27
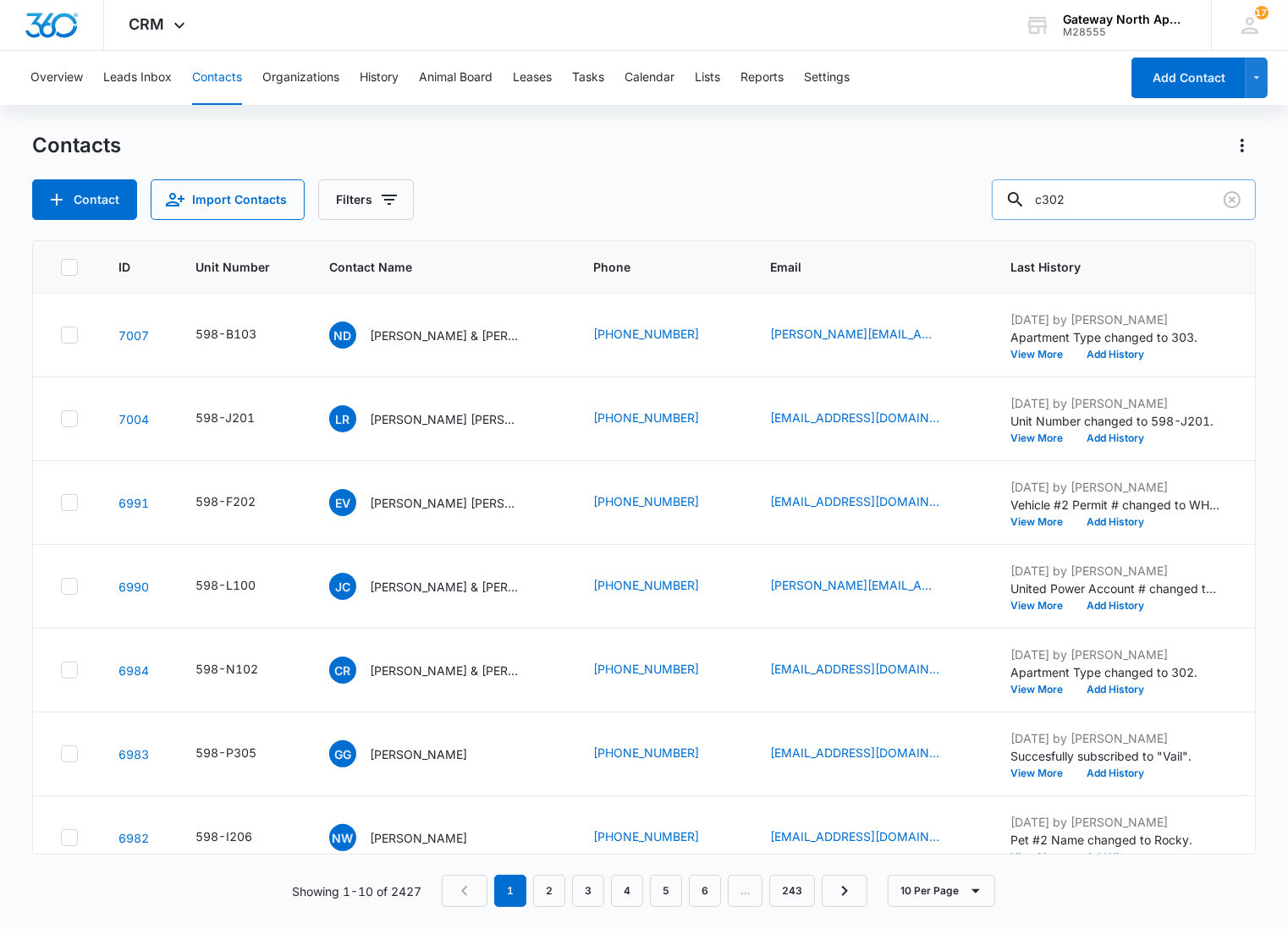
type input "c302"
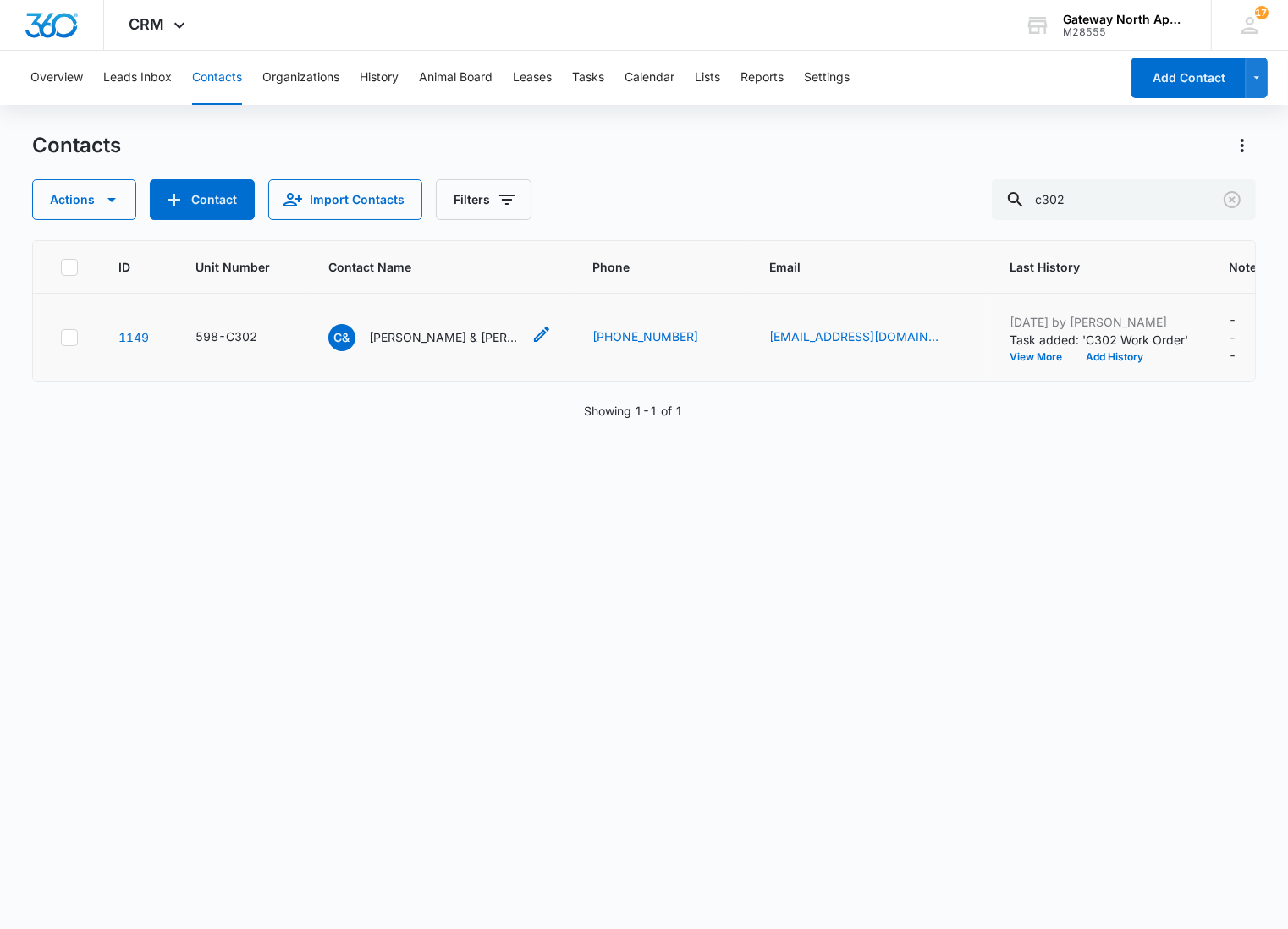
click at [454, 331] on p "[PERSON_NAME] & [PERSON_NAME]" at bounding box center [445, 337] width 152 height 18
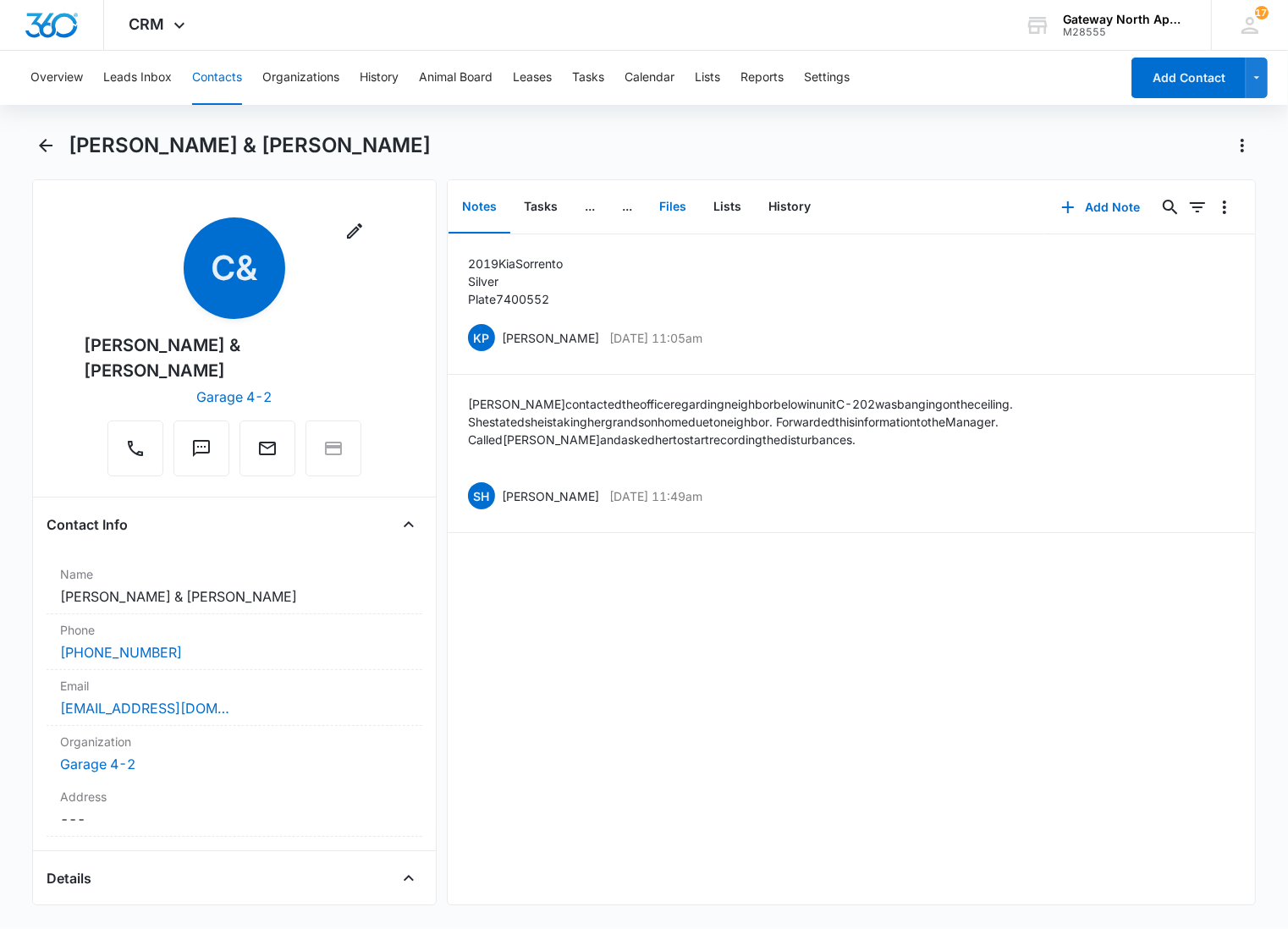
click at [672, 197] on button "Files" at bounding box center [673, 208] width 54 height 53
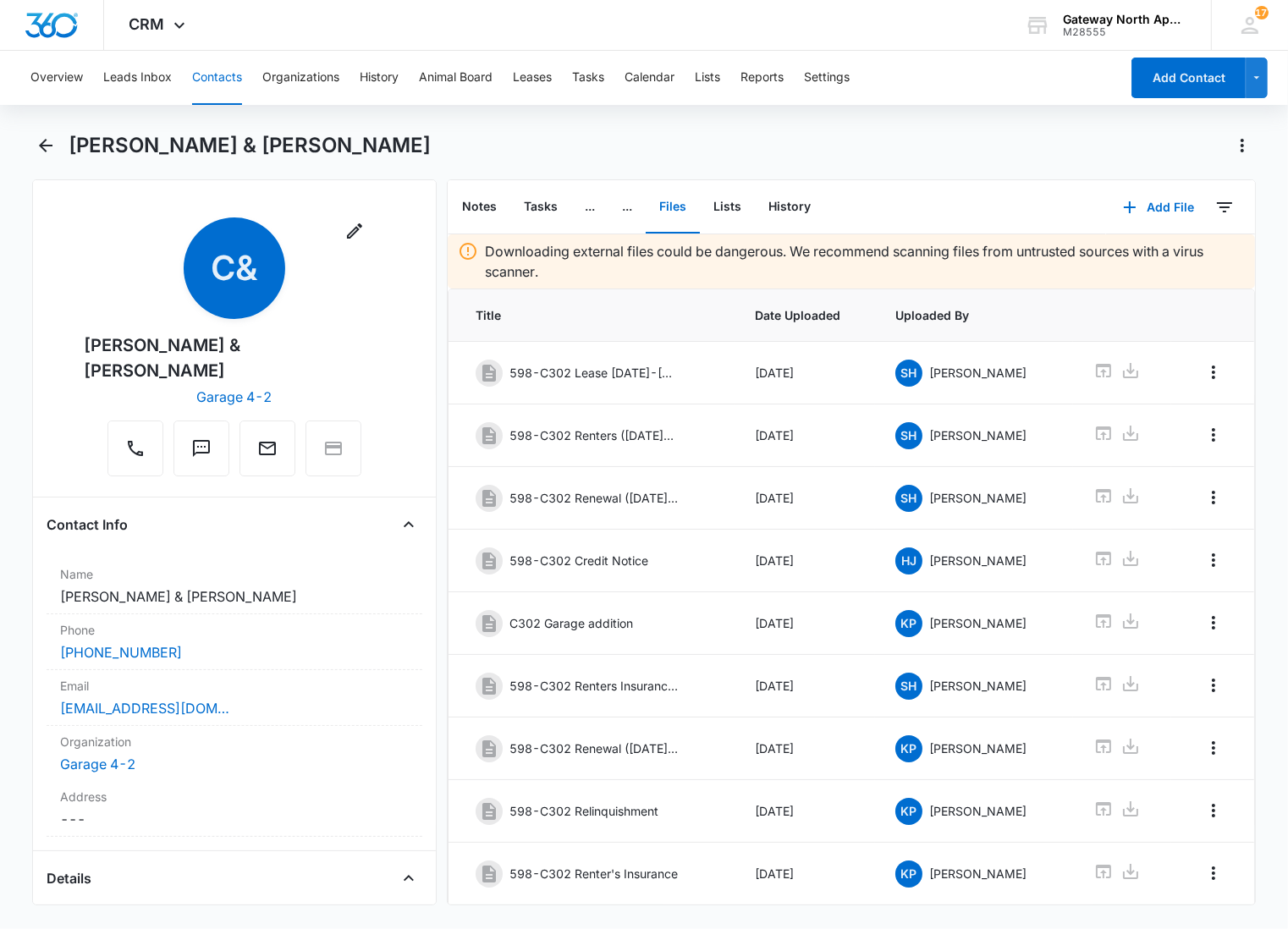
click at [591, 147] on div "[PERSON_NAME] & [PERSON_NAME]" at bounding box center [663, 146] width 1187 height 27
click at [1152, 196] on button "Add File" at bounding box center [1159, 207] width 105 height 41
click at [1138, 251] on button "Upload Files" at bounding box center [1147, 261] width 129 height 25
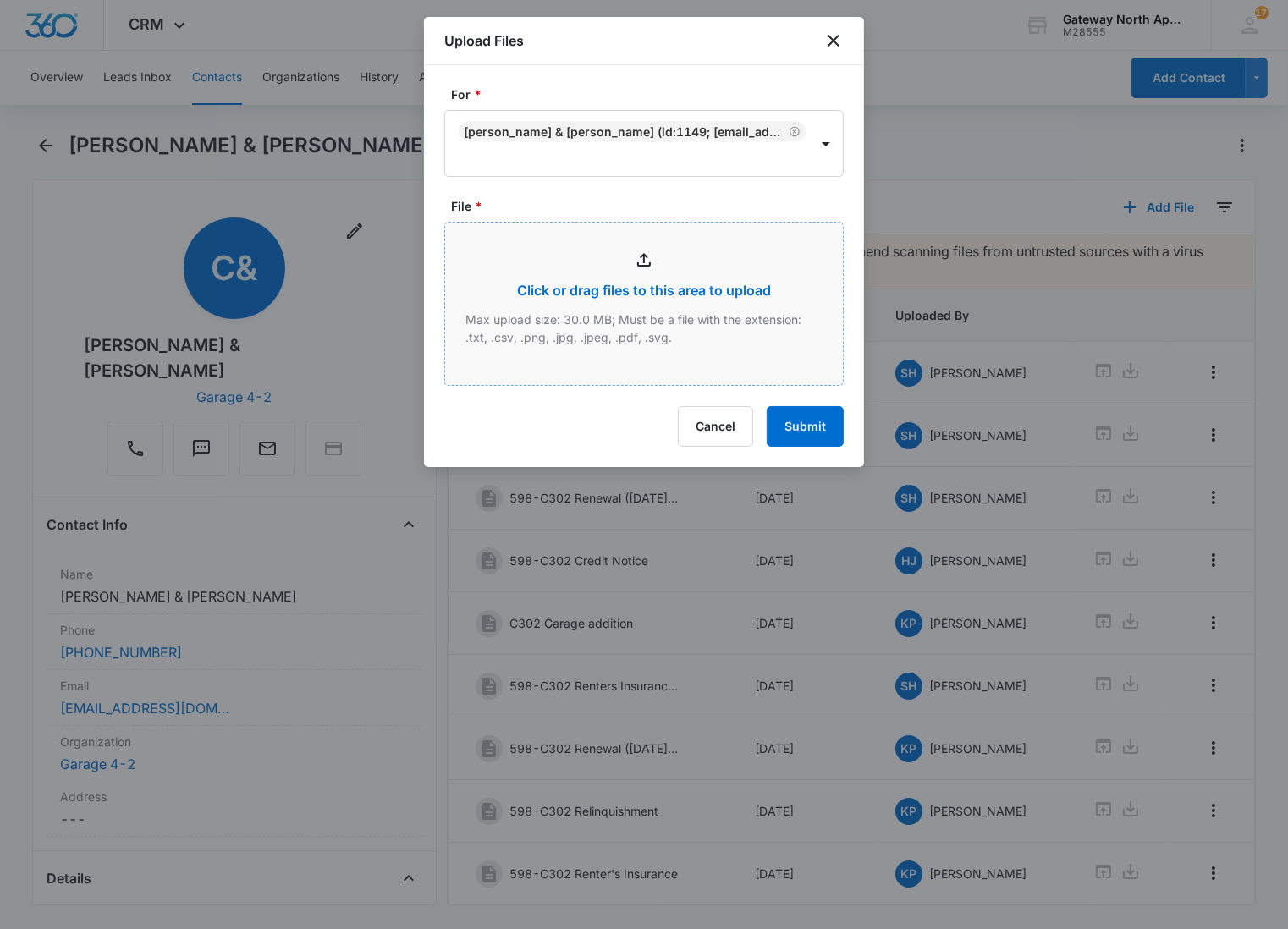
type input "C:\fakepath\C302_10142025163858.pdf"
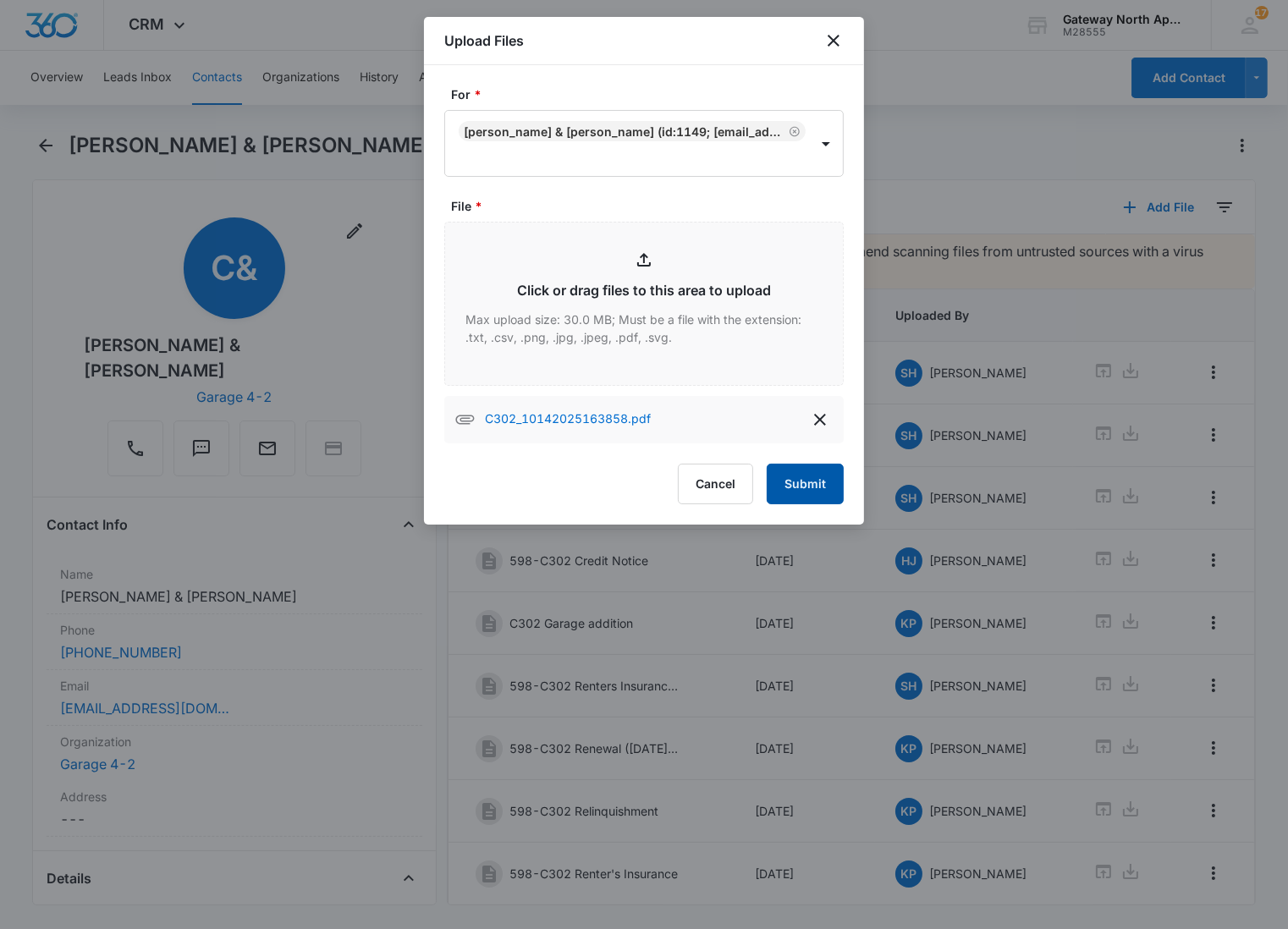
click at [837, 483] on button "Submit" at bounding box center [805, 484] width 77 height 41
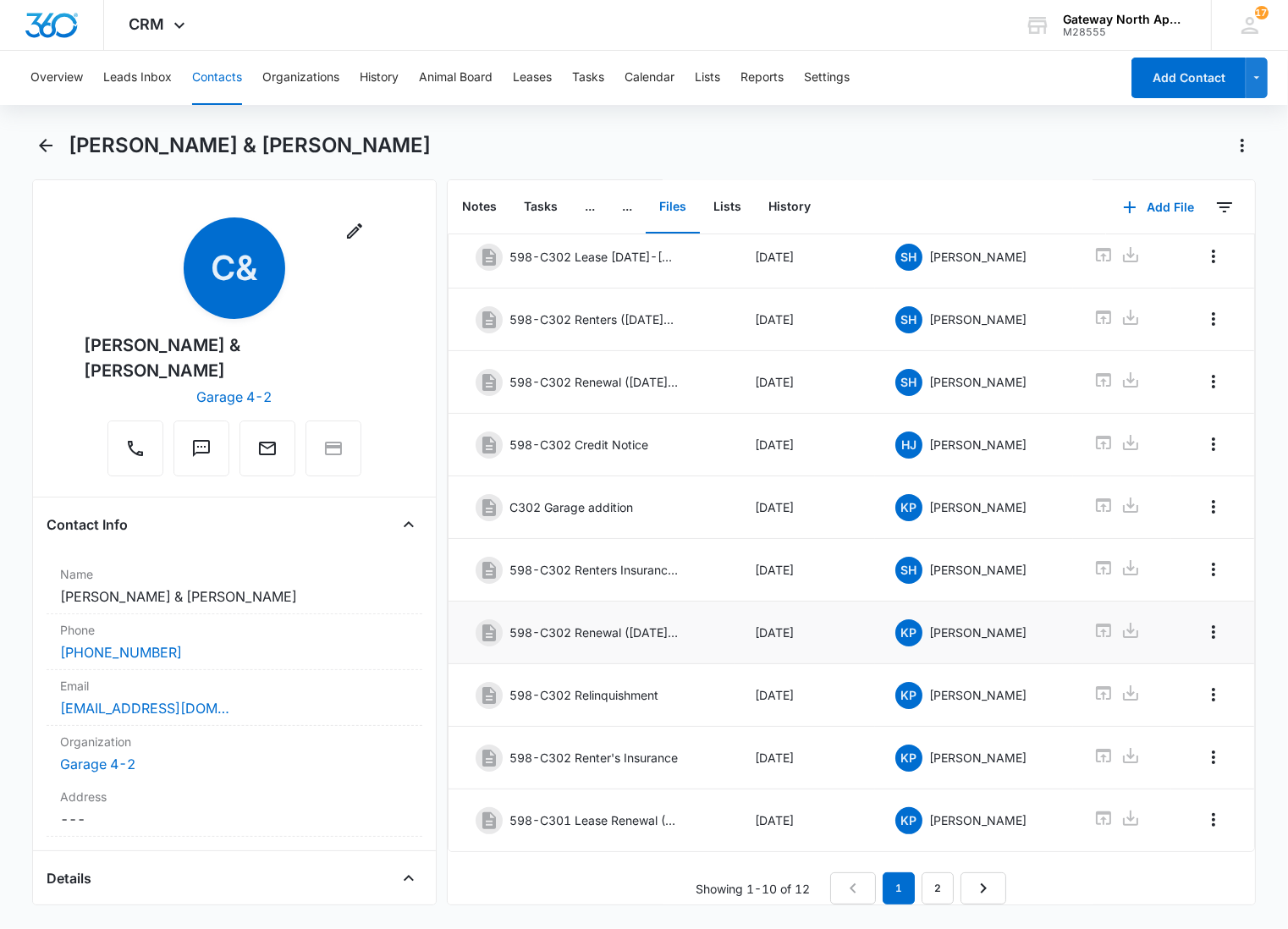
scroll to position [142, 0]
click at [929, 873] on link "2" at bounding box center [937, 888] width 32 height 32
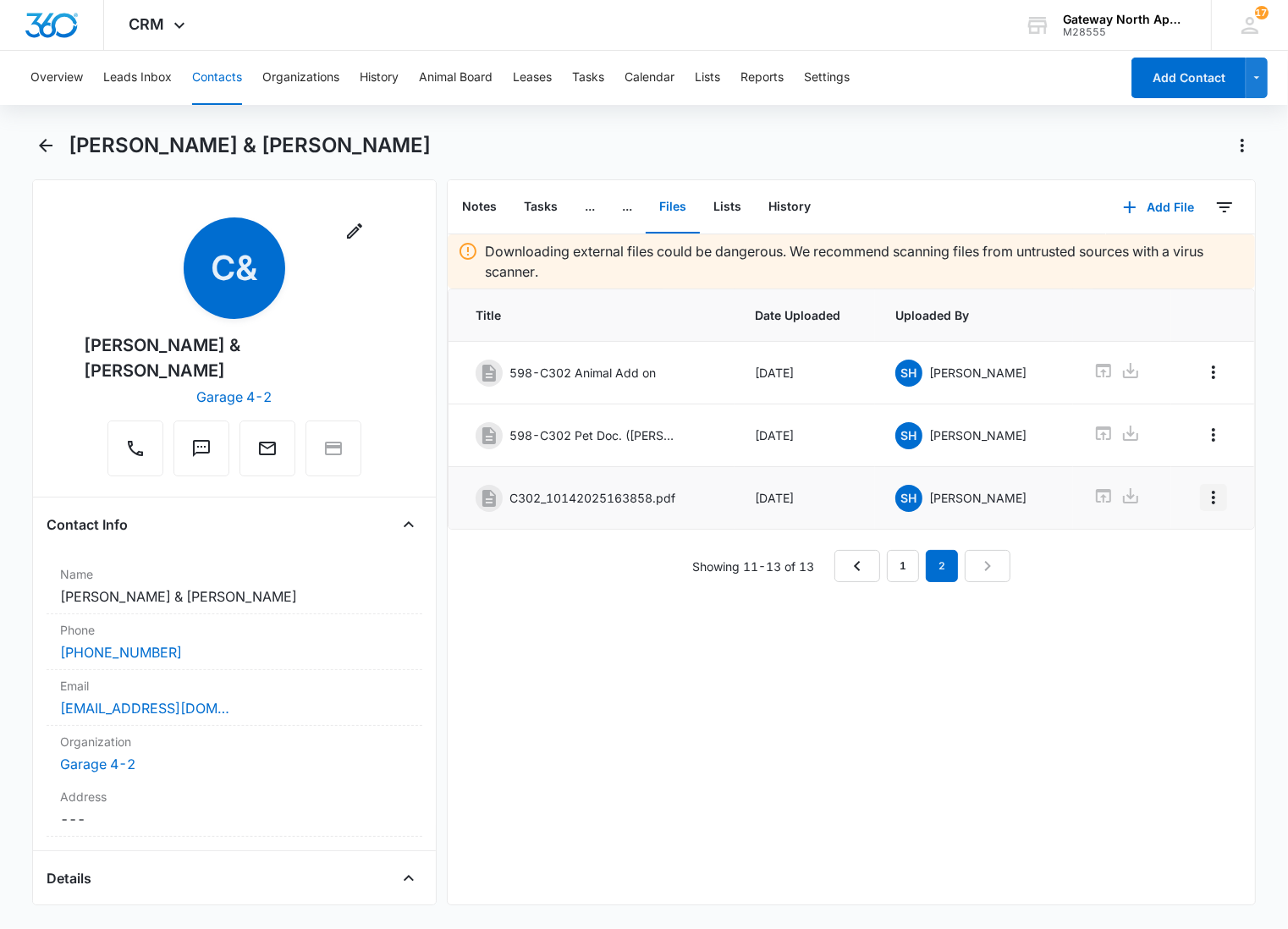
click at [1212, 502] on icon "Overflow Menu" at bounding box center [1214, 498] width 4 height 14
click at [1174, 542] on button "Edit" at bounding box center [1164, 548] width 96 height 25
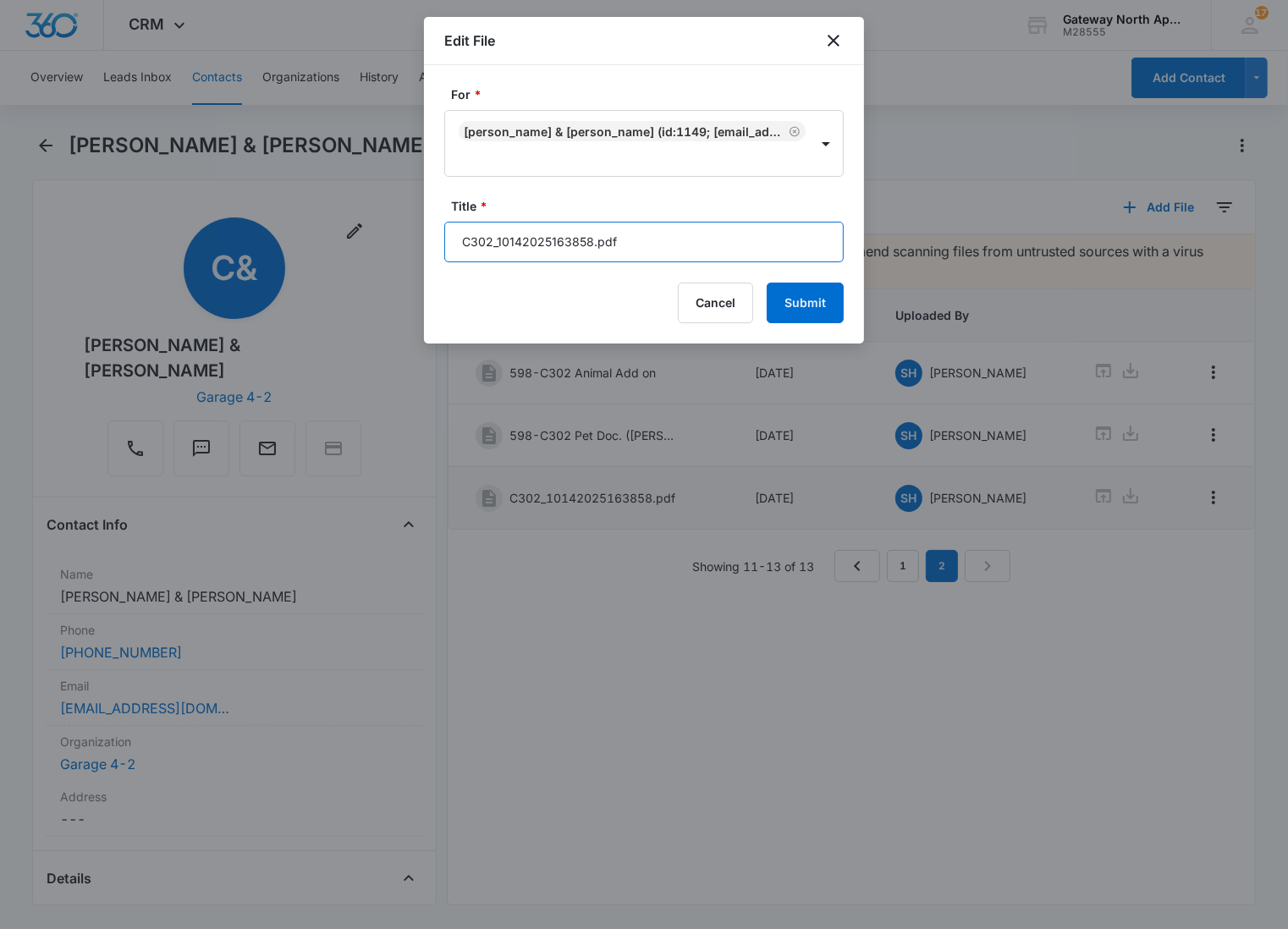
drag, startPoint x: 726, startPoint y: 246, endPoint x: 351, endPoint y: 221, distance: 375.8
click at [351, 221] on body "CRM Apps Reputation Websites Forms CRM Email Social Content Ads Intelligence Fi…" at bounding box center [644, 464] width 1288 height 929
type input "5"
type input "598-C302 Rental Insurance"
click at [767, 283] on button "Submit" at bounding box center [805, 303] width 77 height 41
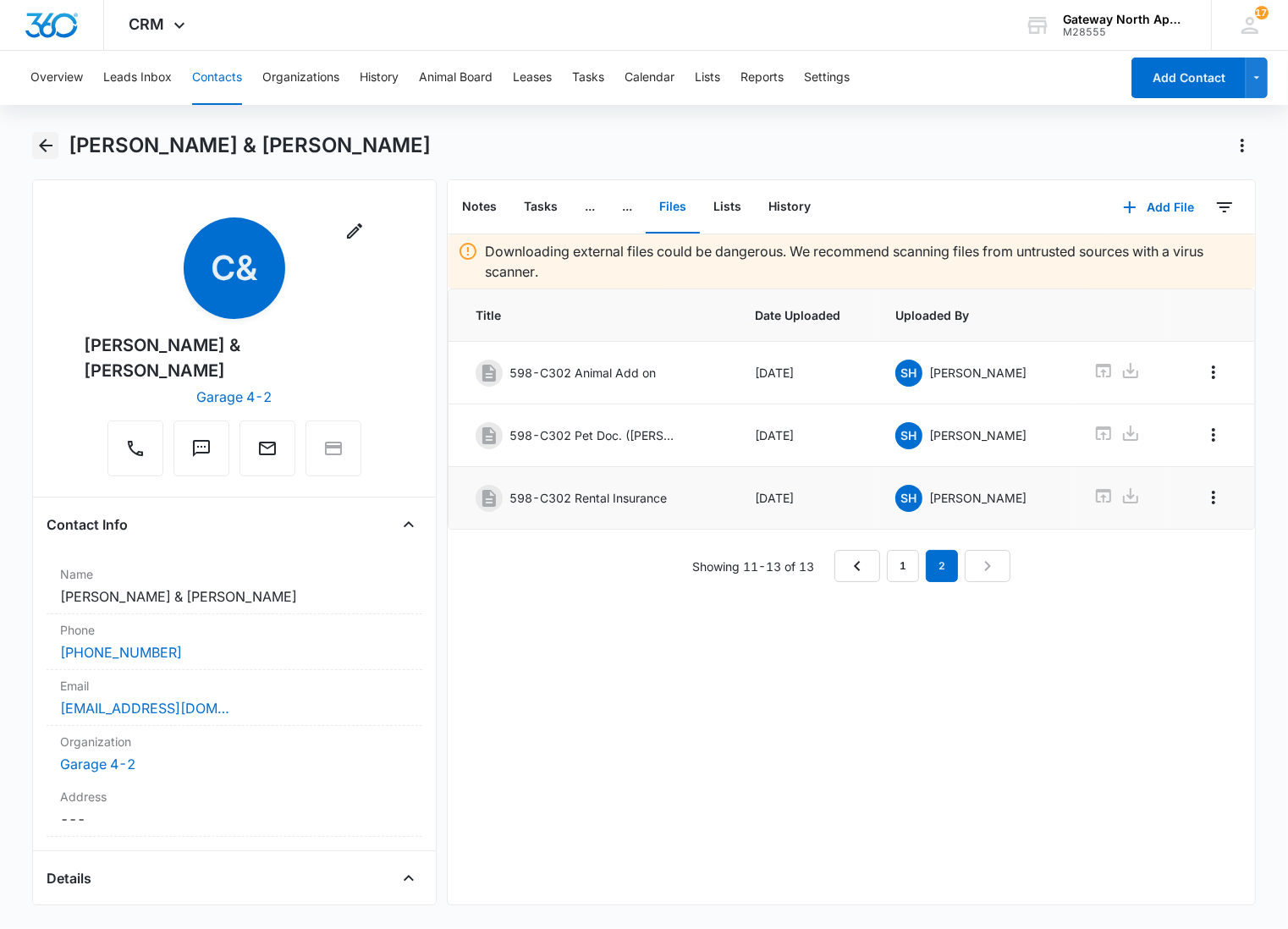
click at [36, 147] on icon "Back" at bounding box center [45, 145] width 20 height 20
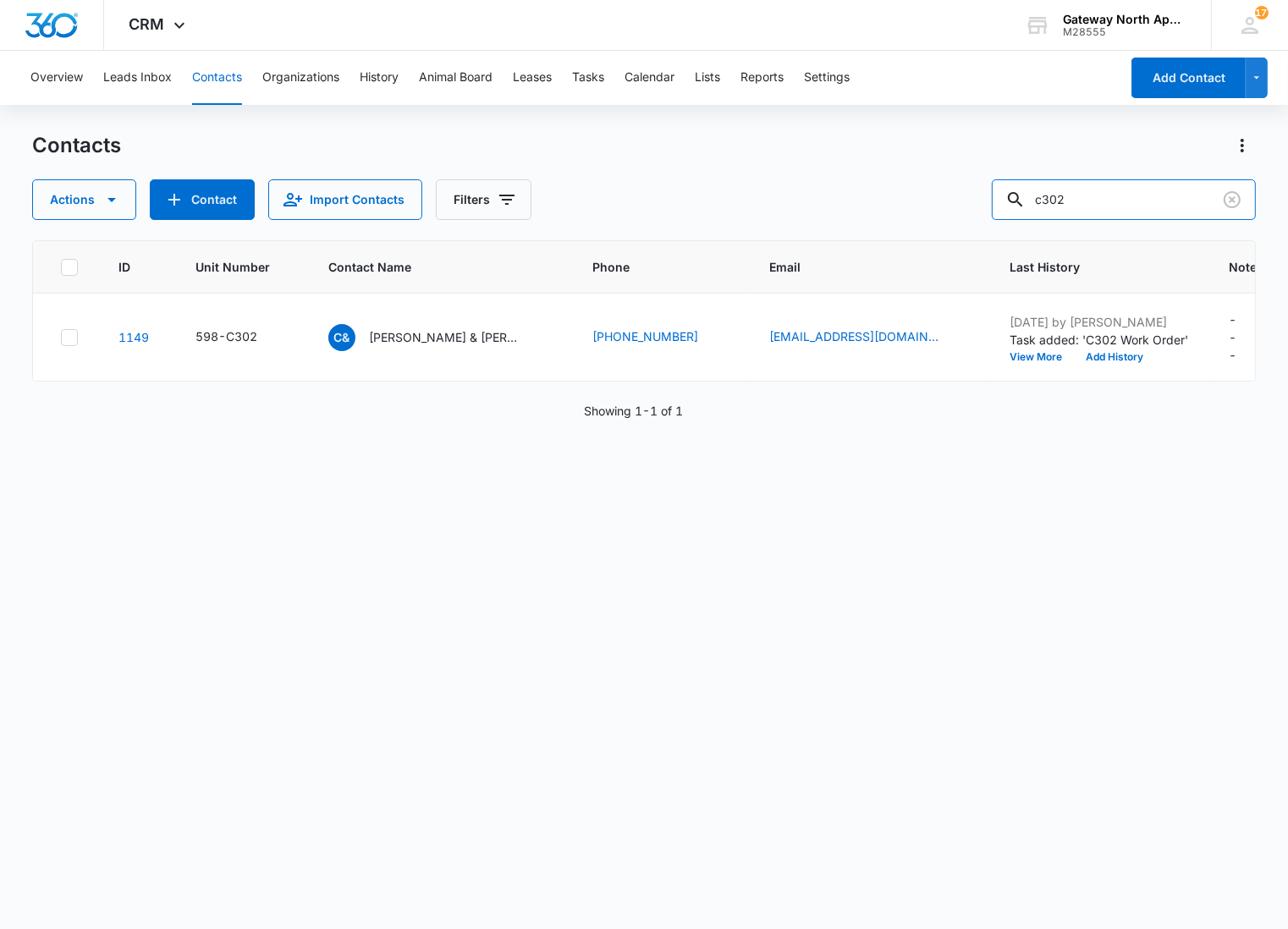
drag, startPoint x: 1119, startPoint y: 208, endPoint x: 861, endPoint y: 206, distance: 258.0
click at [861, 206] on div "Actions Contact Import Contacts Filters c302" at bounding box center [644, 199] width 1224 height 41
type input "m101"
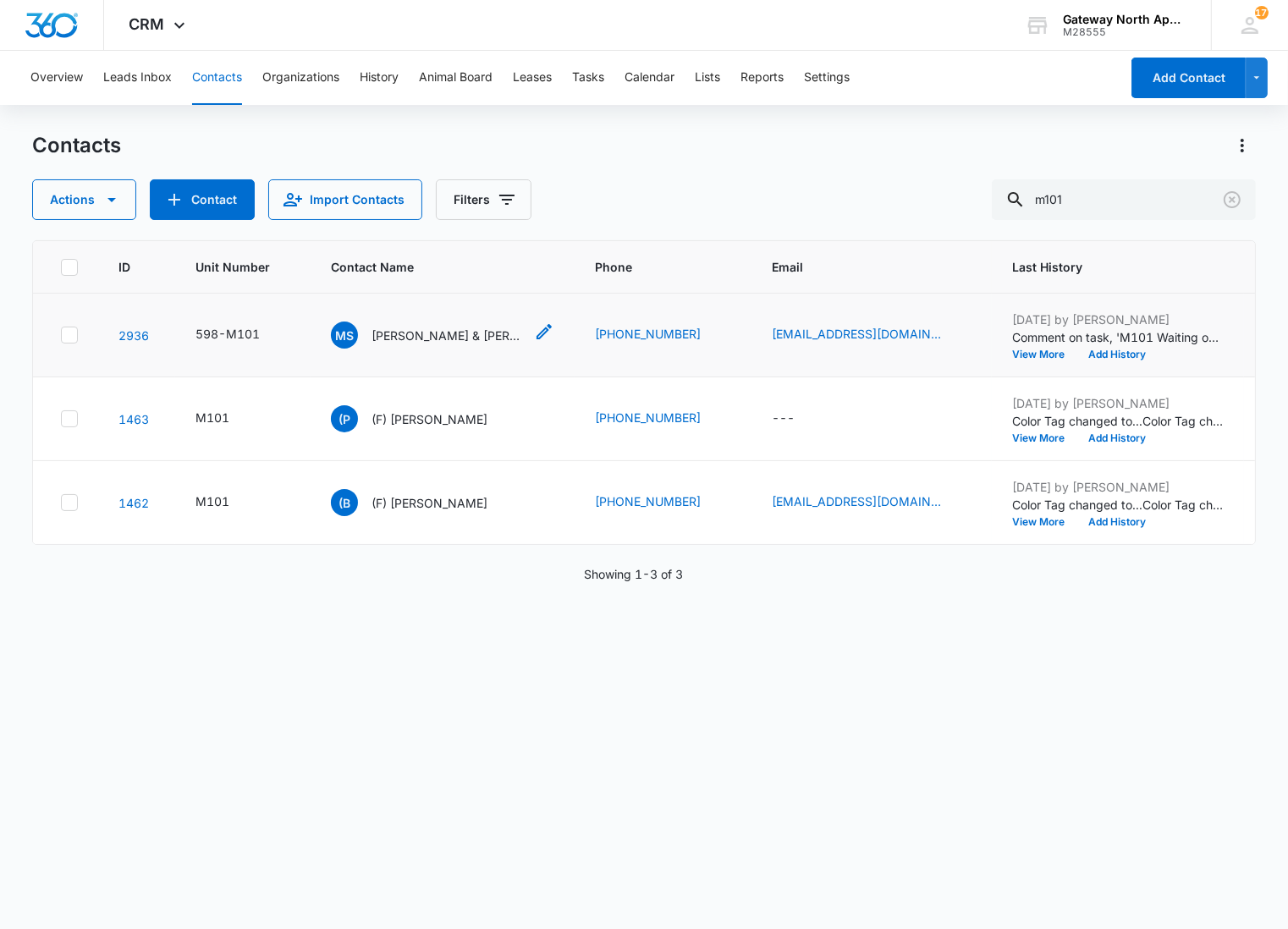
click at [497, 328] on p "[PERSON_NAME] & [PERSON_NAME]" at bounding box center [448, 335] width 152 height 18
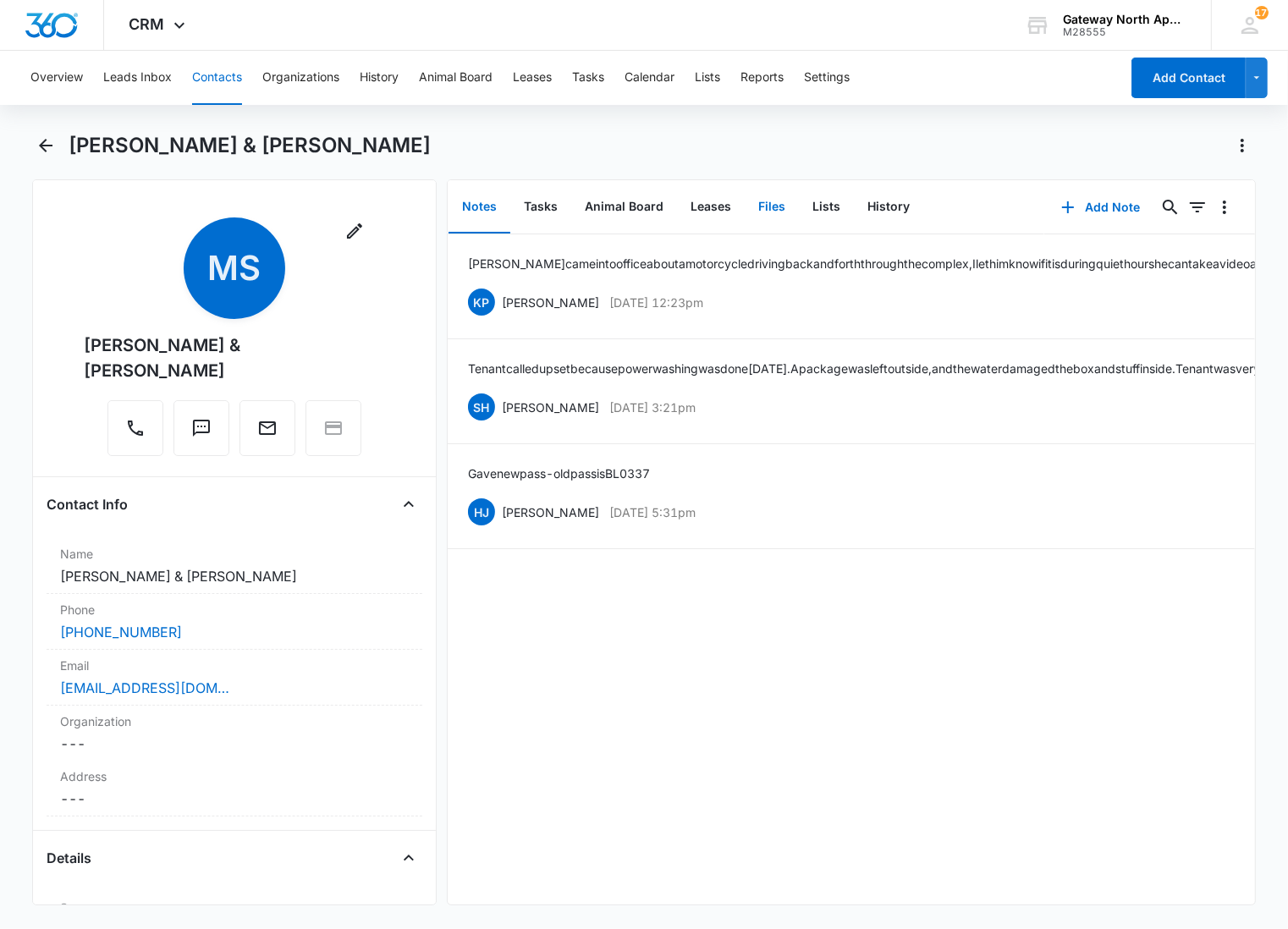
click at [765, 200] on button "Files" at bounding box center [772, 208] width 54 height 53
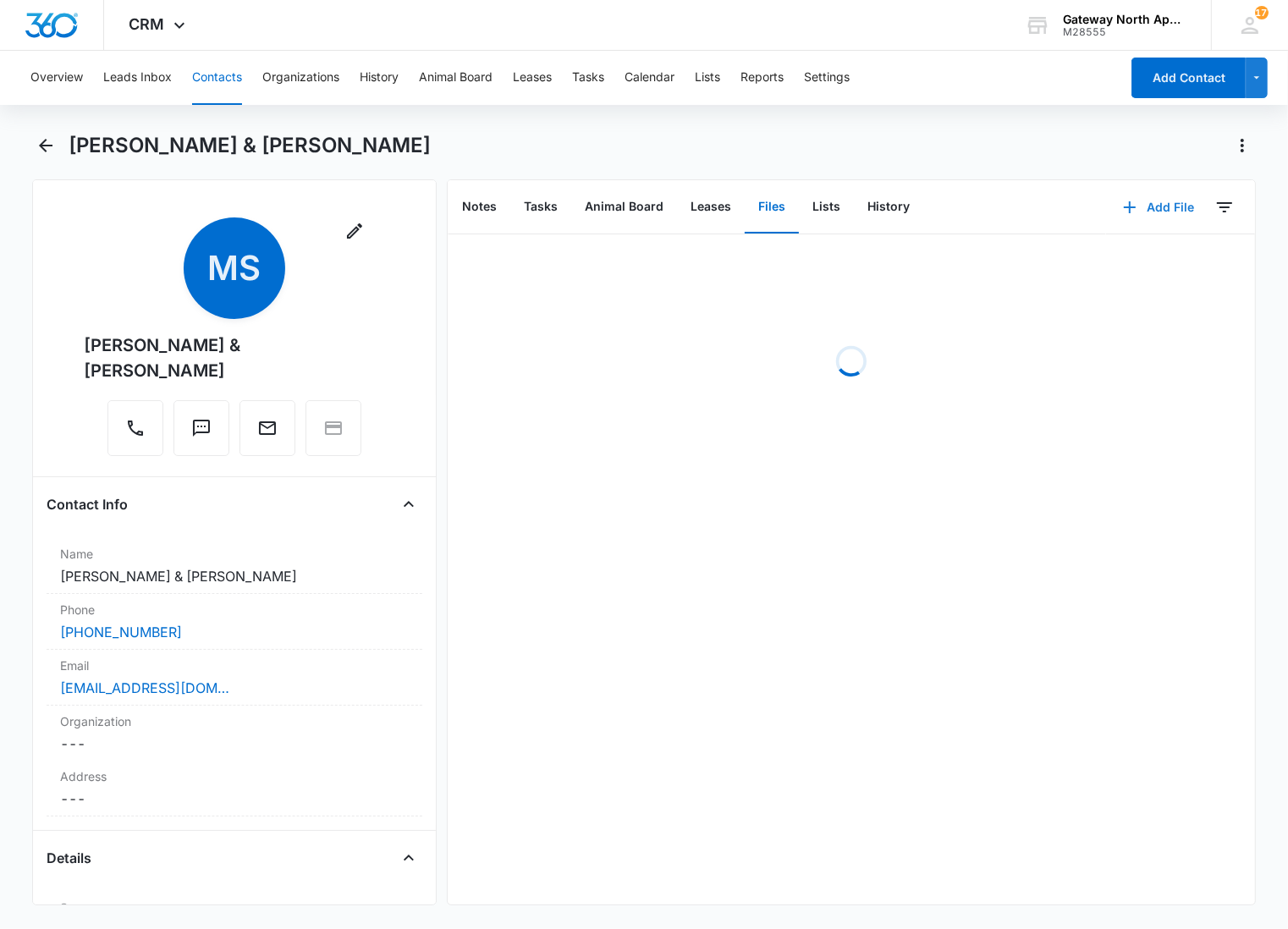
click at [1156, 200] on button "Add File" at bounding box center [1159, 207] width 105 height 41
click at [1107, 264] on div "Upload Files" at bounding box center [1136, 260] width 68 height 12
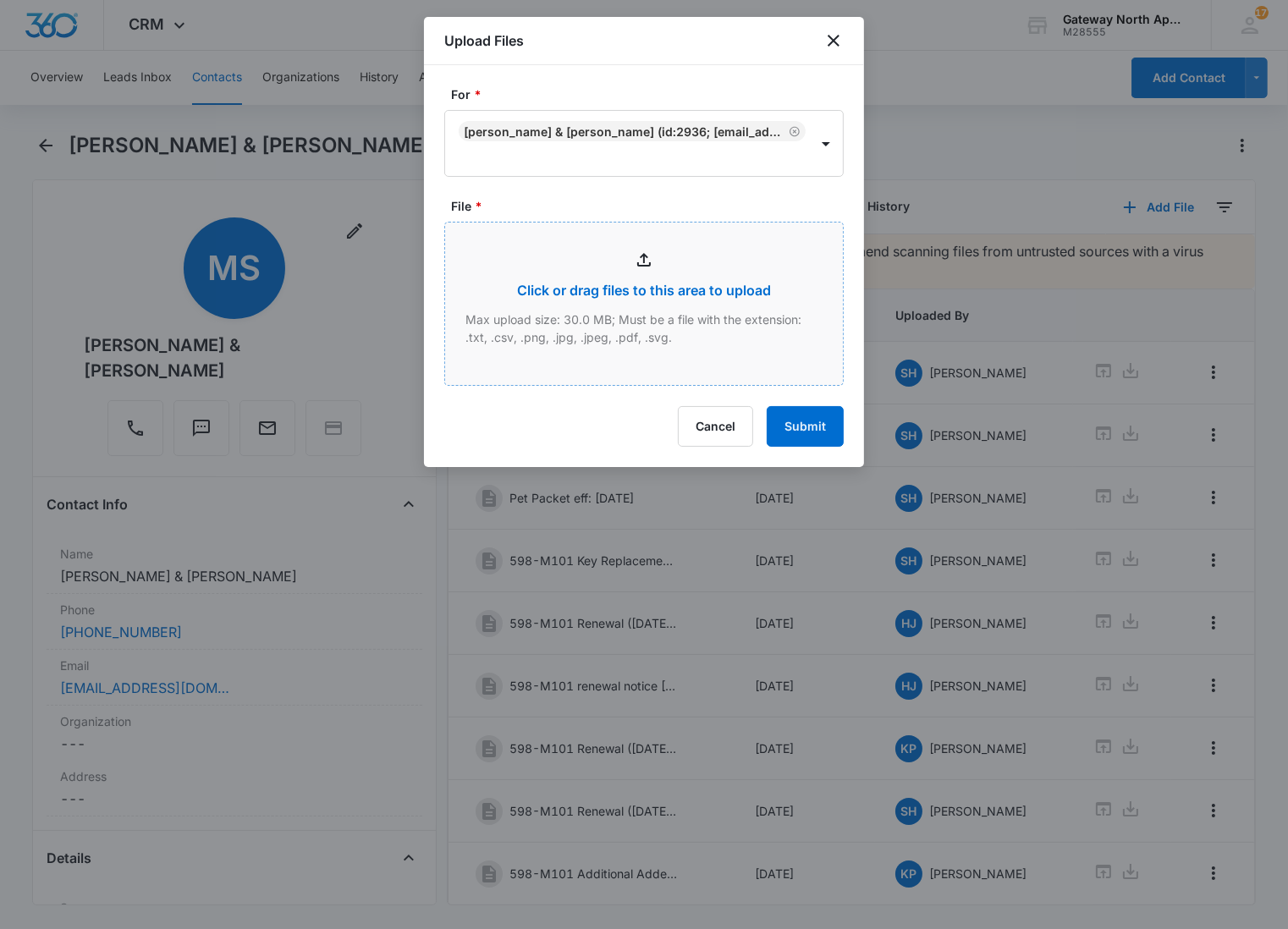
type input "C:\fakepath\M101_10142025171245.pdf"
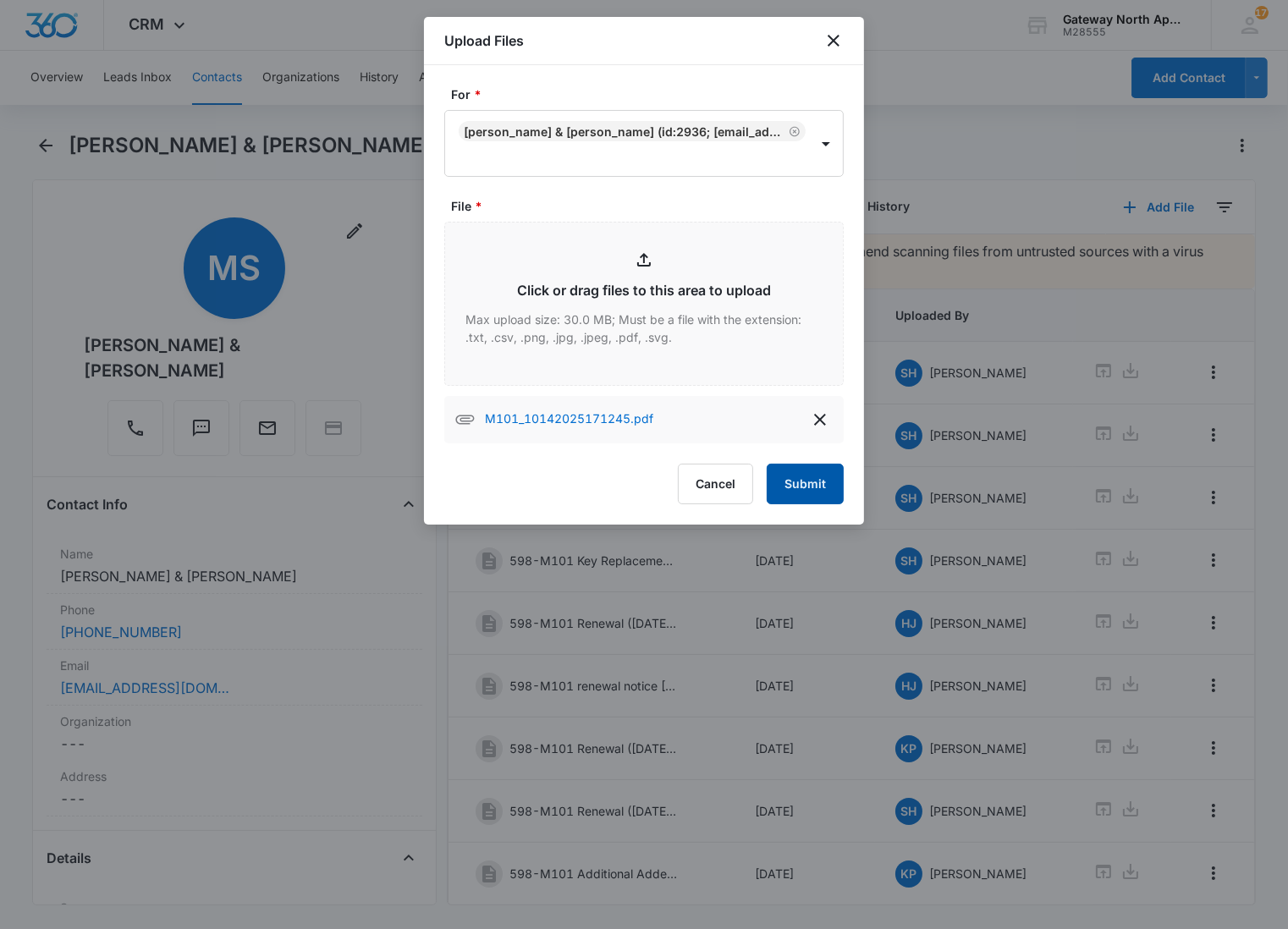
click at [819, 489] on button "Submit" at bounding box center [805, 484] width 77 height 41
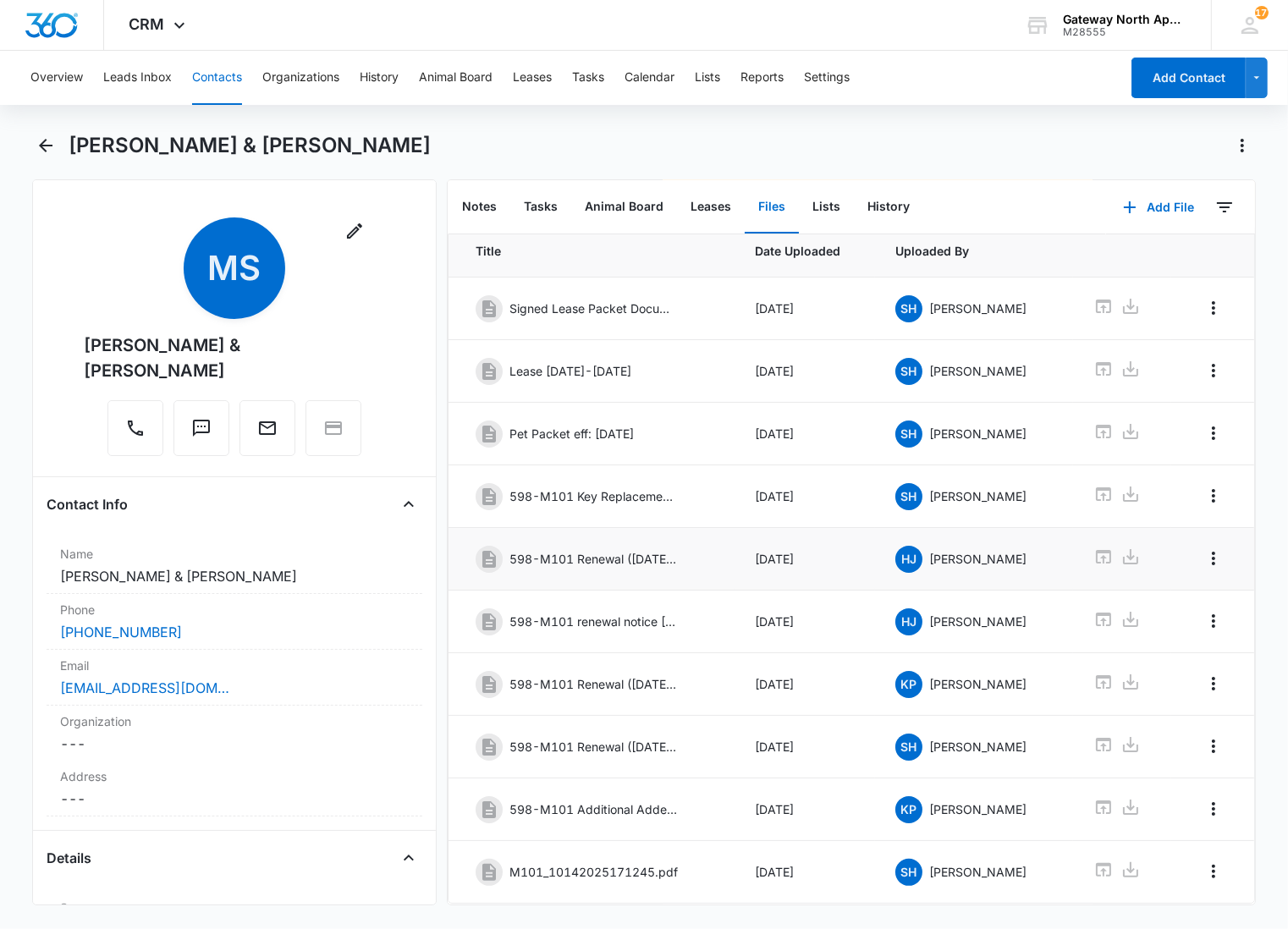
scroll to position [129, 0]
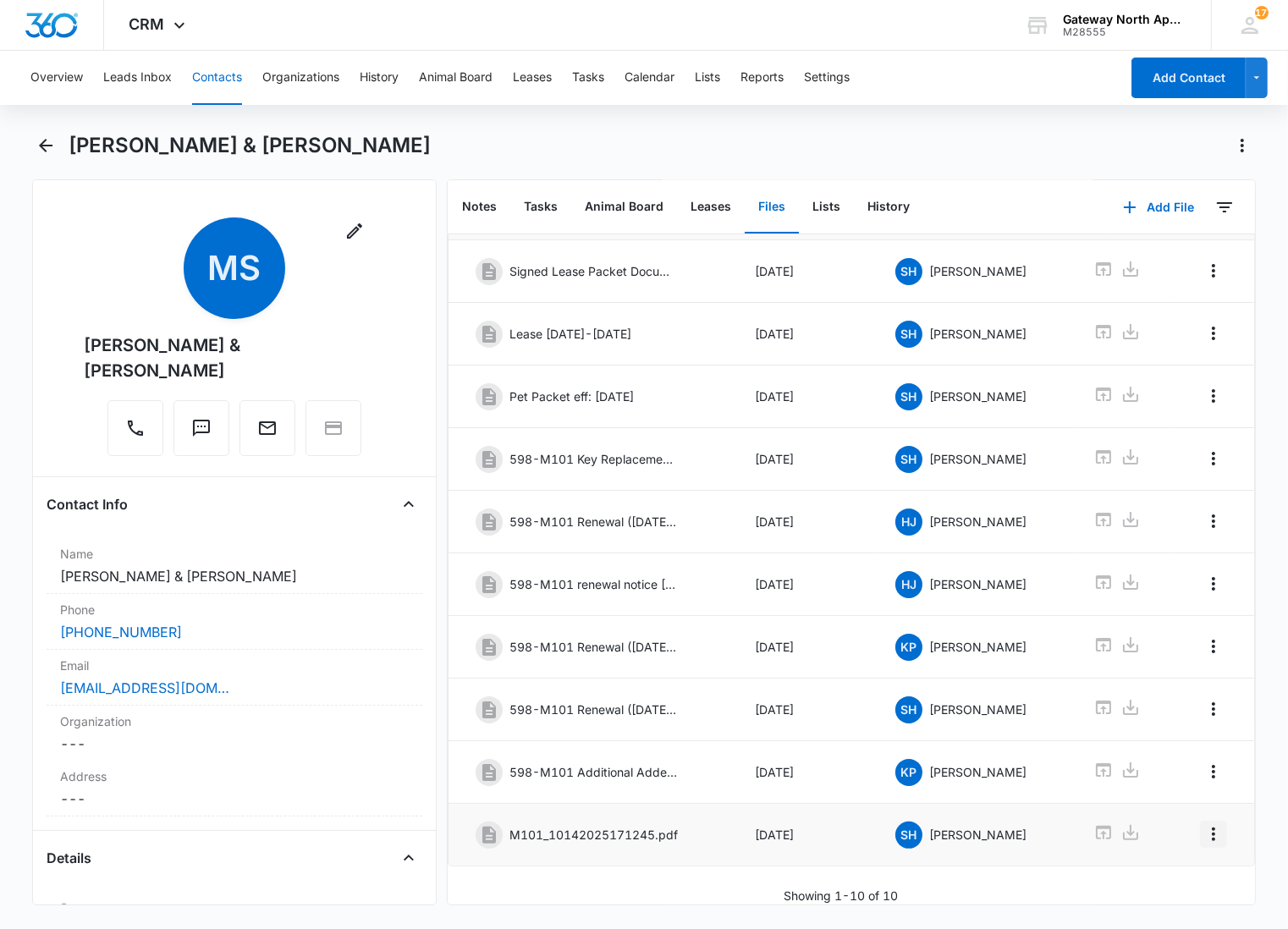
click at [1204, 825] on icon "Overflow Menu" at bounding box center [1214, 835] width 20 height 20
click at [1164, 859] on button "Edit" at bounding box center [1164, 867] width 96 height 25
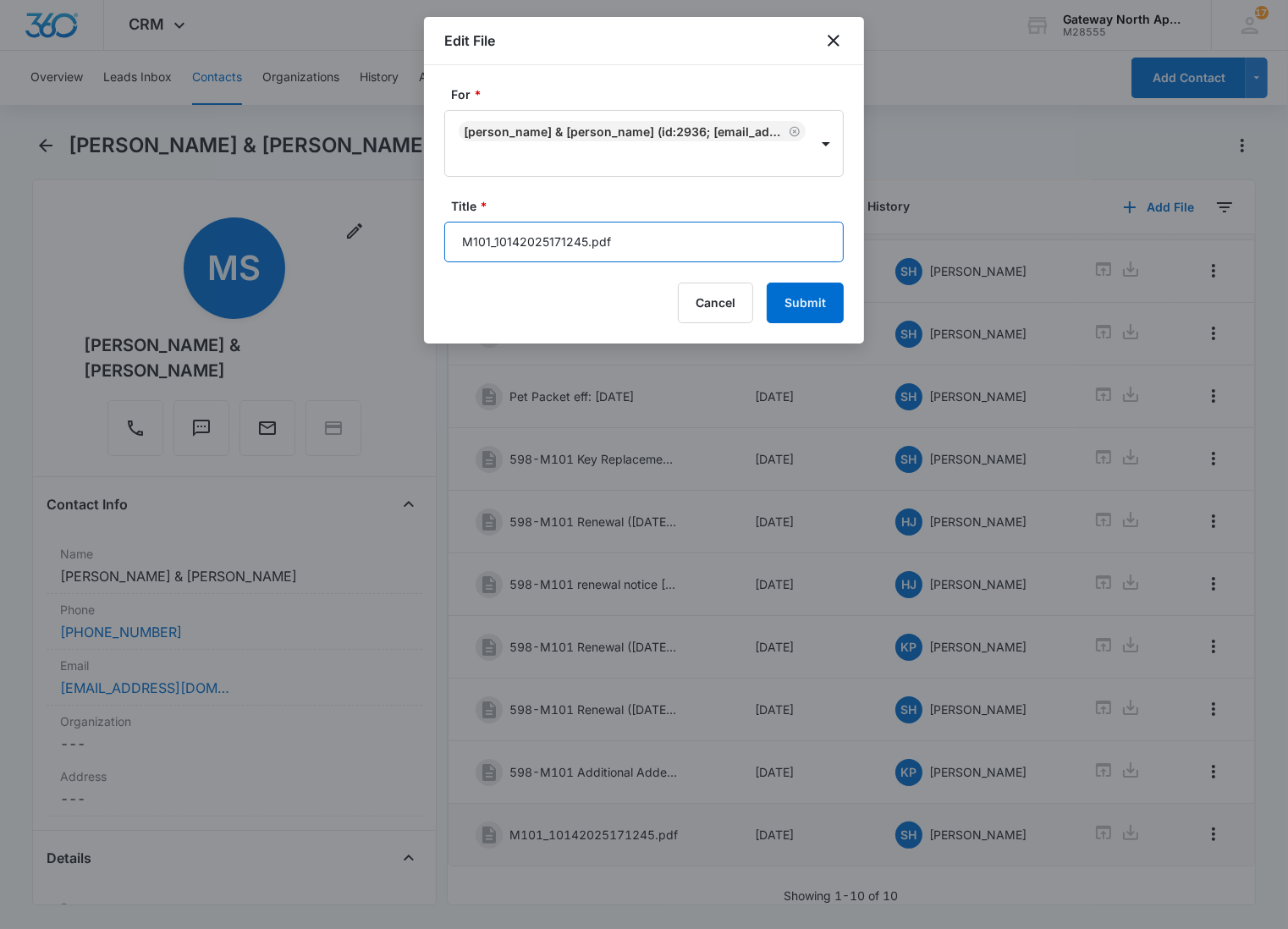
drag, startPoint x: 662, startPoint y: 229, endPoint x: 379, endPoint y: 227, distance: 283.0
click at [379, 227] on body "CRM Apps Reputation Websites Forms CRM Email Social Content Ads Intelligence Fi…" at bounding box center [644, 464] width 1288 height 929
type input "598-M101 Renewal [DATE]-[DATE]"
click at [767, 283] on button "Submit" at bounding box center [805, 303] width 77 height 41
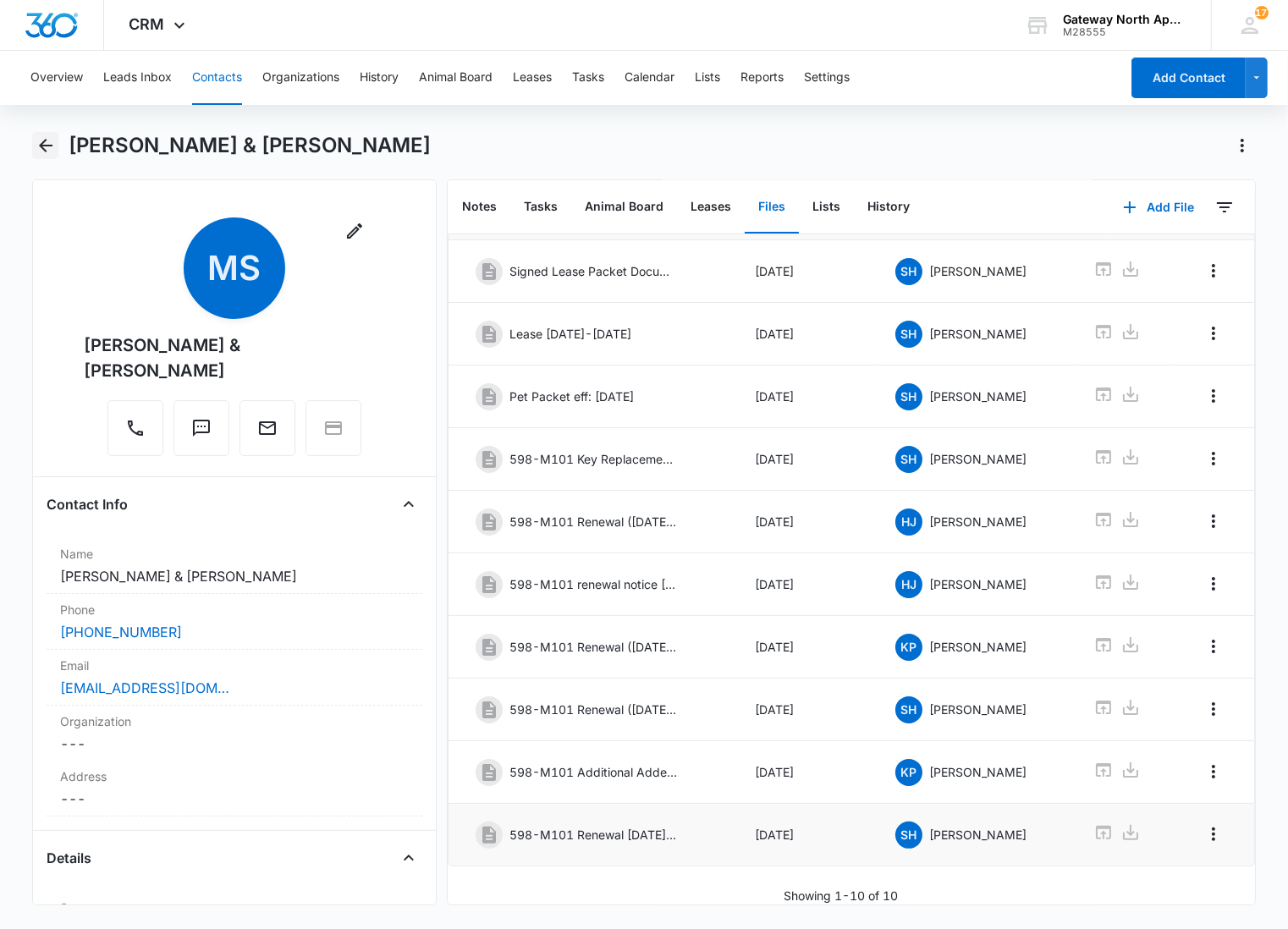
click at [47, 138] on icon "Back" at bounding box center [45, 145] width 20 height 20
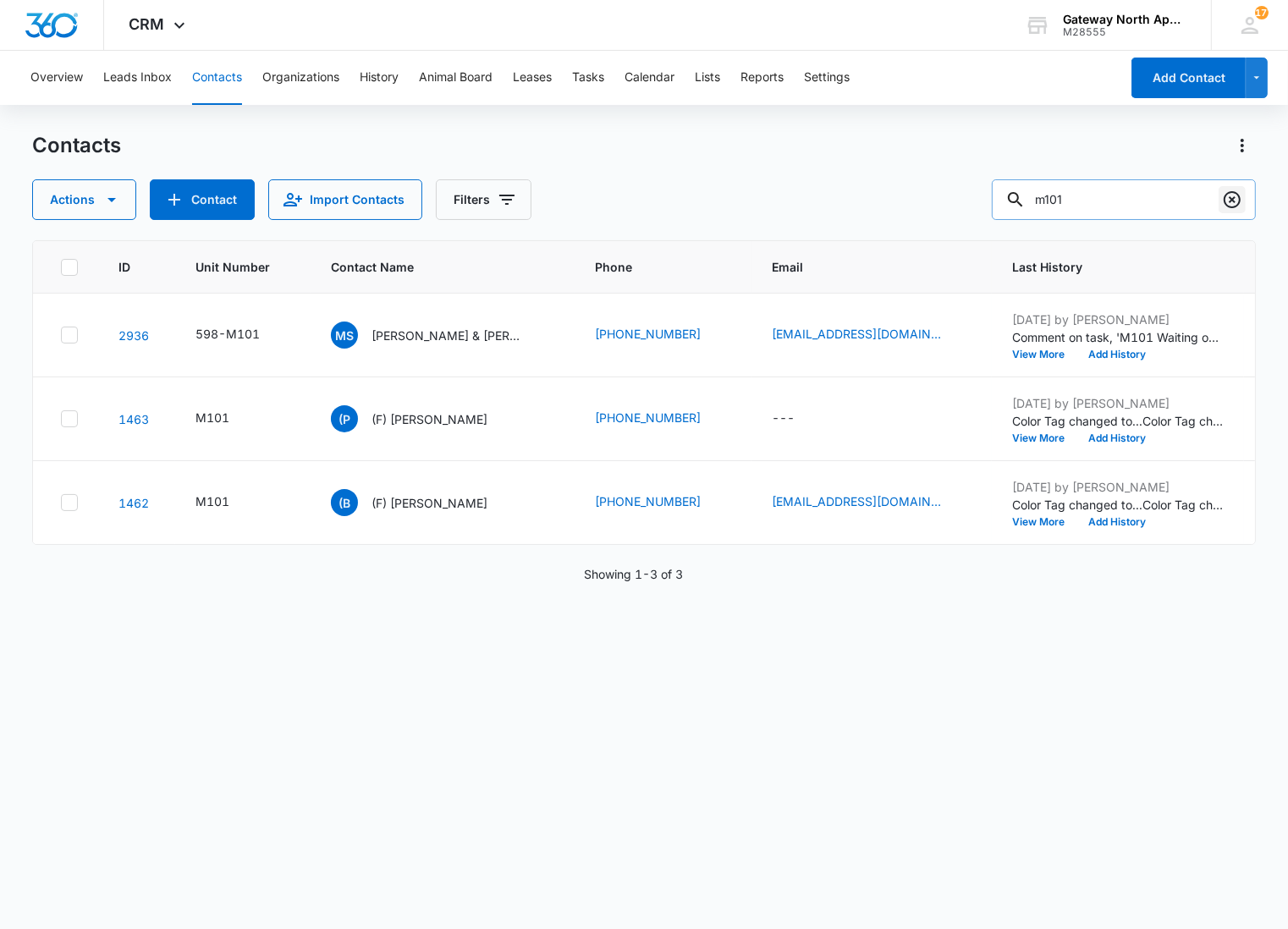
click at [1227, 207] on icon "Clear" at bounding box center [1233, 199] width 20 height 20
